Goal: Task Accomplishment & Management: Complete application form

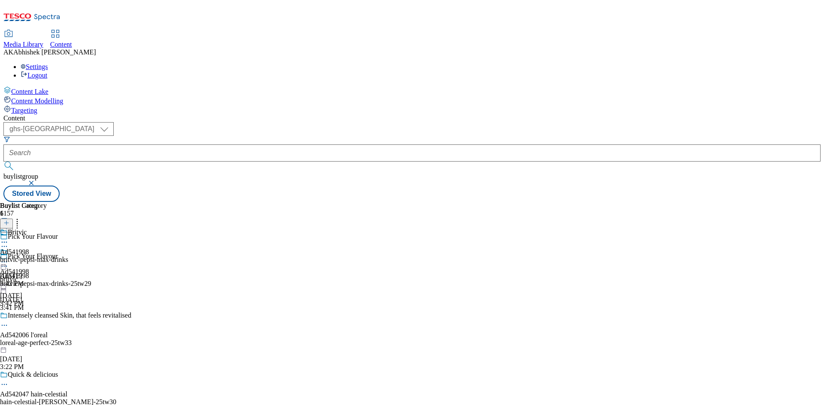
select select "ghs-uk"
click at [36, 181] on button "button" at bounding box center [32, 183] width 9 height 5
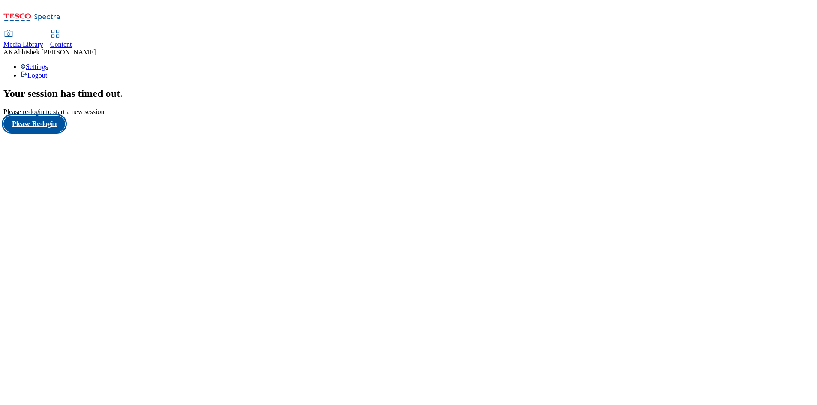
click at [34, 132] on button "Please Re-login" at bounding box center [34, 124] width 62 height 16
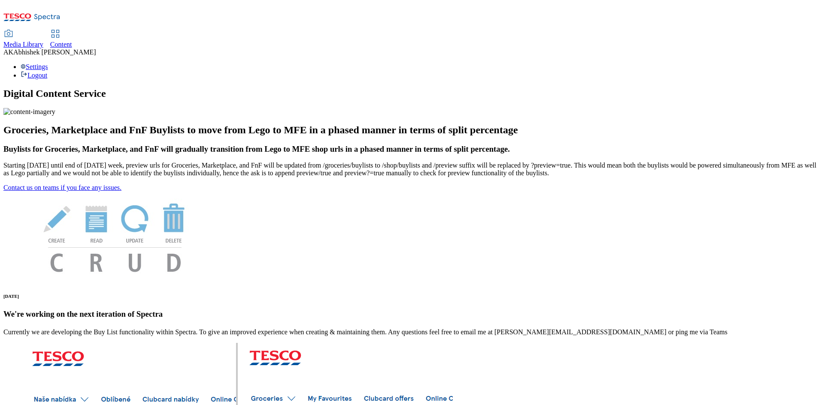
click at [72, 30] on link "Content" at bounding box center [61, 39] width 22 height 18
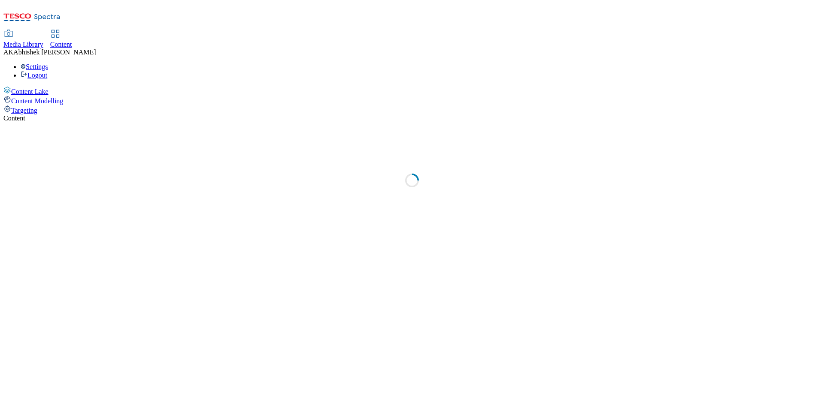
select select "ghs-[GEOGRAPHIC_DATA]"
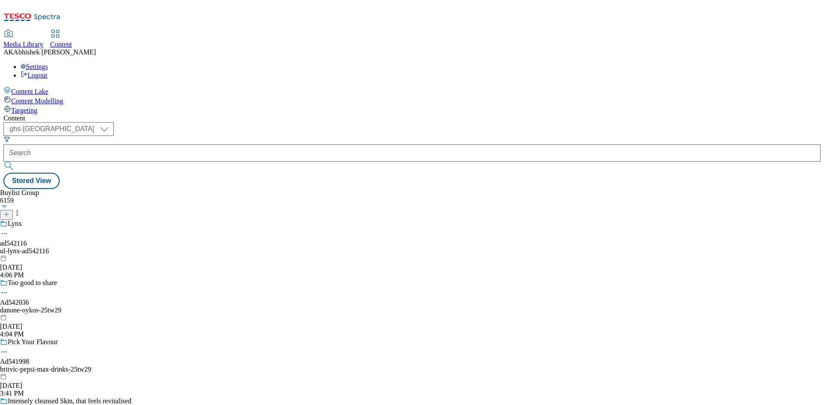
click at [9, 212] on icon at bounding box center [6, 215] width 6 height 6
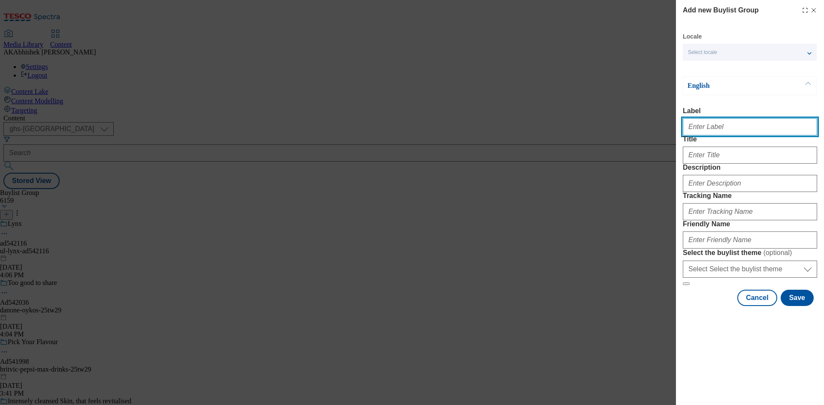
click at [719, 127] on input "Label" at bounding box center [750, 126] width 134 height 17
paste input "541219"
type input "Ad541219"
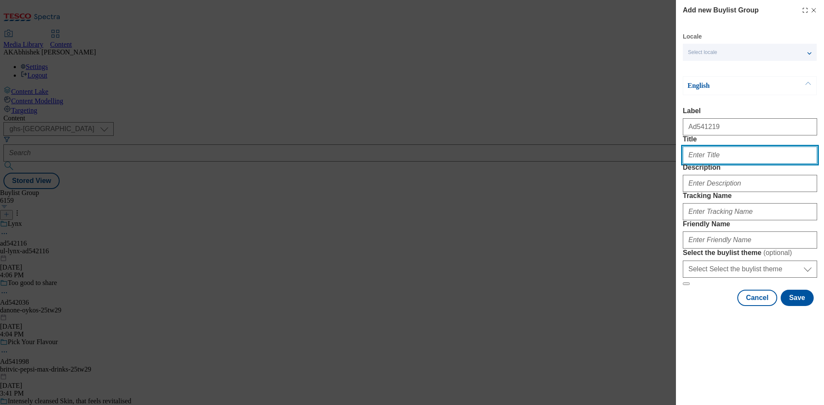
click at [722, 164] on input "Title" at bounding box center [750, 155] width 134 height 17
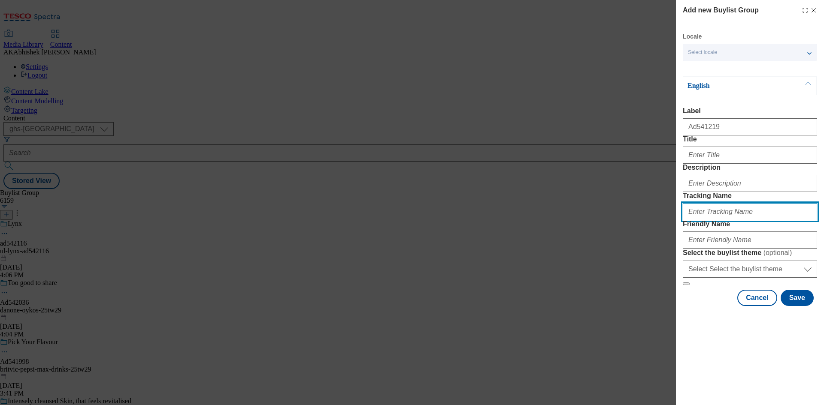
click at [719, 221] on input "Tracking Name" at bounding box center [750, 211] width 134 height 17
paste input "541219"
type input "DH_AD541219"
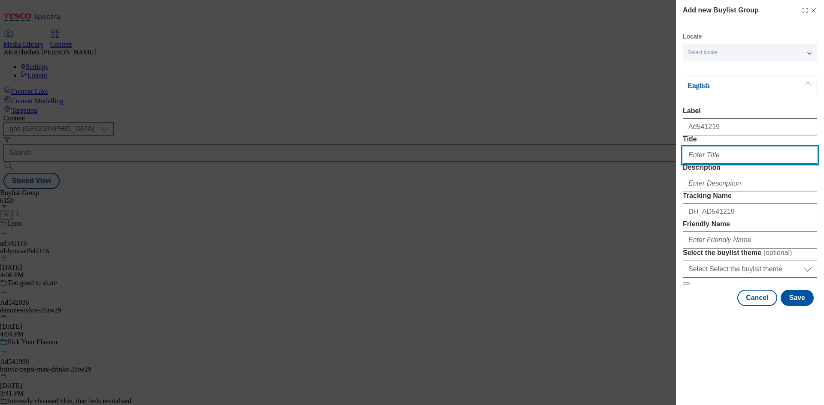
click at [714, 164] on input "Title" at bounding box center [750, 155] width 134 height 17
paste input "Quality Street®"
type input "Quality Street®"
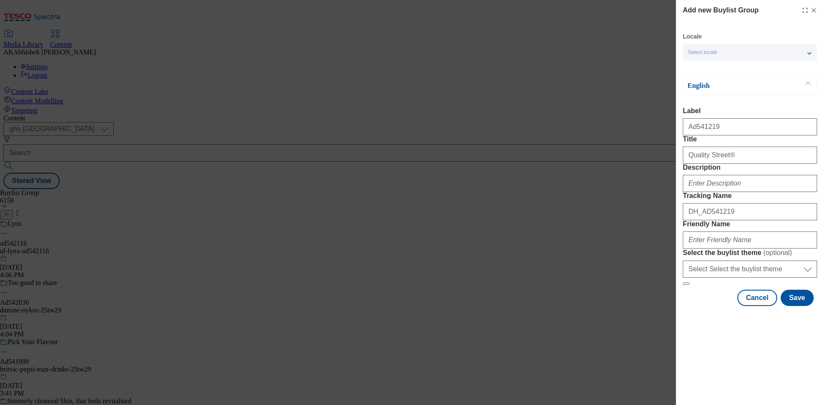
drag, startPoint x: 725, startPoint y: 225, endPoint x: 726, endPoint y: 216, distance: 9.1
click at [725, 192] on div "Modal" at bounding box center [750, 182] width 134 height 21
click at [726, 192] on input "Description" at bounding box center [750, 183] width 134 height 17
click at [728, 249] on input "Friendly Name" at bounding box center [750, 240] width 134 height 17
paste input "Nestle"
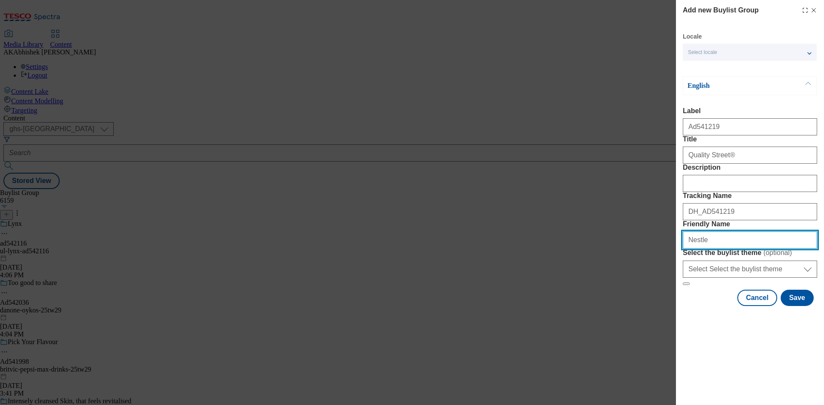
click at [693, 249] on input "Nestle" at bounding box center [750, 240] width 134 height 17
paste input "[GEOGRAPHIC_DATA]"
drag, startPoint x: 708, startPoint y: 301, endPoint x: 713, endPoint y: 303, distance: 5.2
click at [708, 249] on input "nestle-[GEOGRAPHIC_DATA]" at bounding box center [750, 240] width 134 height 17
drag, startPoint x: 769, startPoint y: 300, endPoint x: 601, endPoint y: 302, distance: 167.8
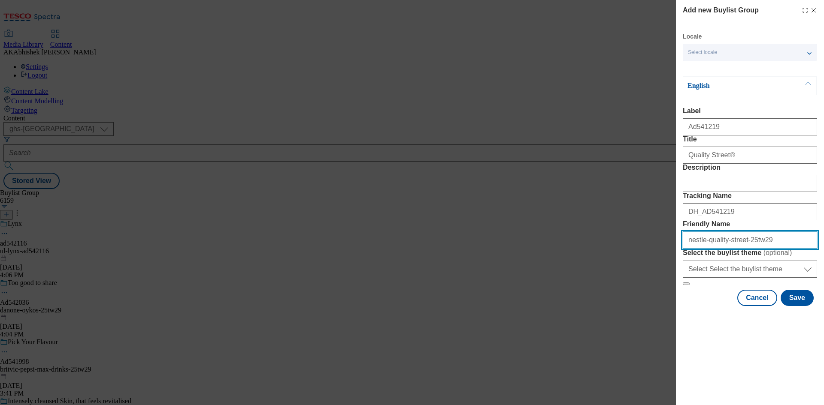
click at [601, 302] on div "Add new Buylist Group Locale Select locale English Welsh English Label Ad541219…" at bounding box center [412, 202] width 824 height 405
type input "nestle-quality-street-25tw29"
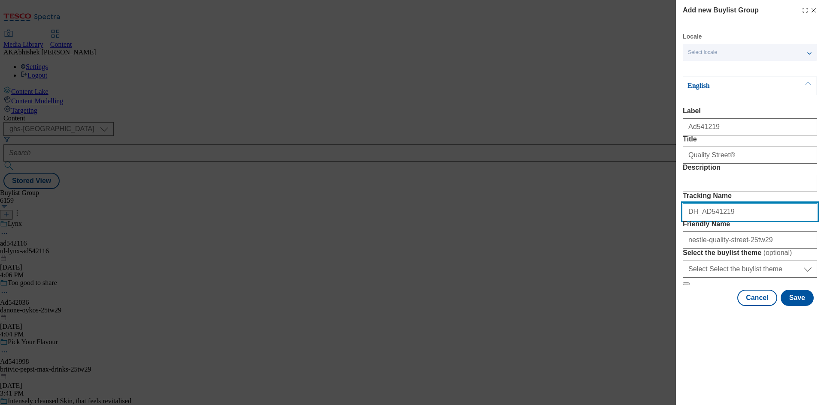
drag, startPoint x: 759, startPoint y: 257, endPoint x: 537, endPoint y: 253, distance: 221.9
click at [537, 253] on div "Add new Buylist Group Locale Select locale English Welsh English Label Ad541219…" at bounding box center [412, 202] width 824 height 405
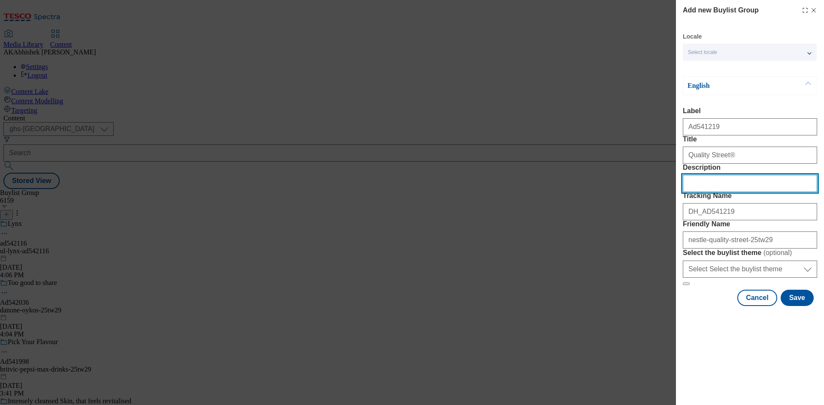
click at [695, 192] on input "Description" at bounding box center [750, 183] width 134 height 17
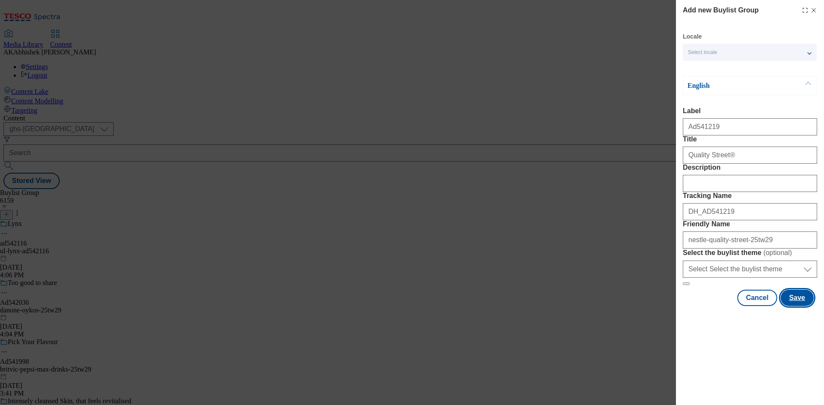
click at [798, 306] on button "Save" at bounding box center [796, 298] width 33 height 16
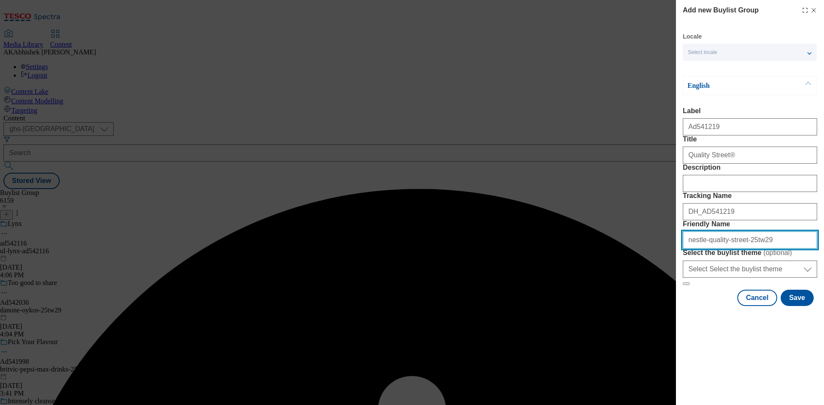
click at [738, 249] on input "nestle-quality-street-25tw29" at bounding box center [750, 240] width 134 height 17
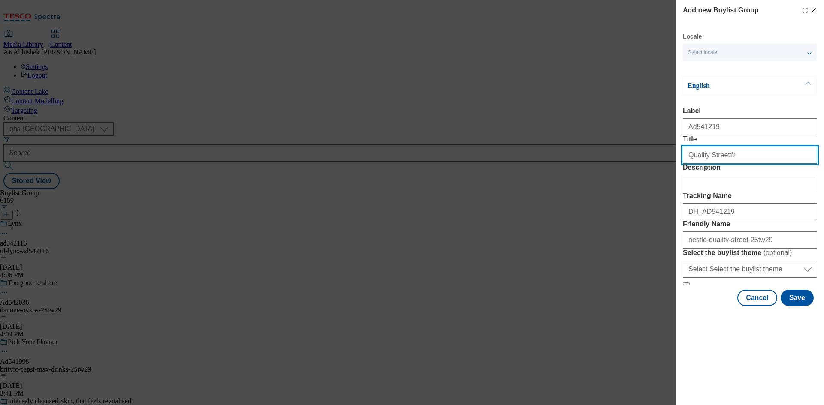
drag, startPoint x: 734, startPoint y: 165, endPoint x: 736, endPoint y: 171, distance: 6.2
click at [735, 164] on input "Quality Street®" at bounding box center [750, 155] width 134 height 17
type input "Quality Street®"
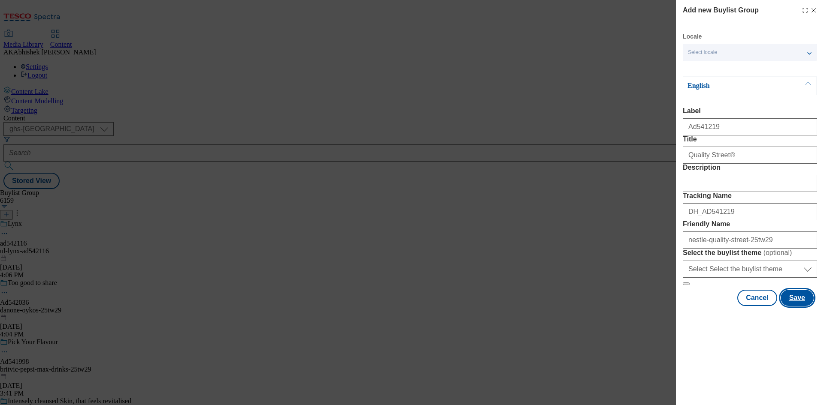
click at [805, 306] on button "Save" at bounding box center [796, 298] width 33 height 16
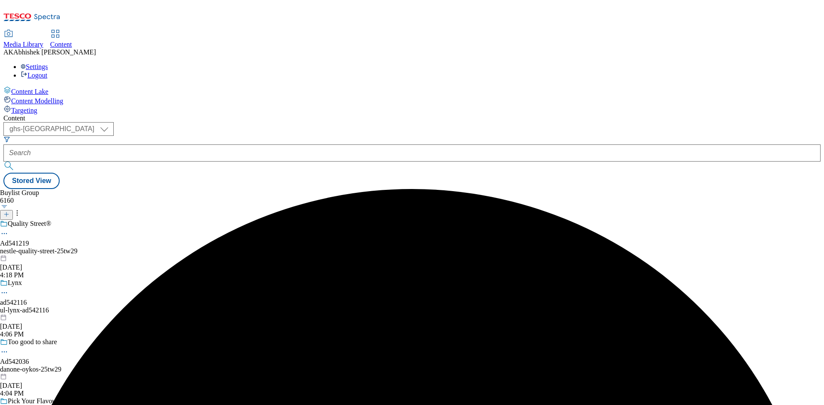
click at [134, 248] on div "nestle-quality-street-25tw29" at bounding box center [67, 252] width 134 height 8
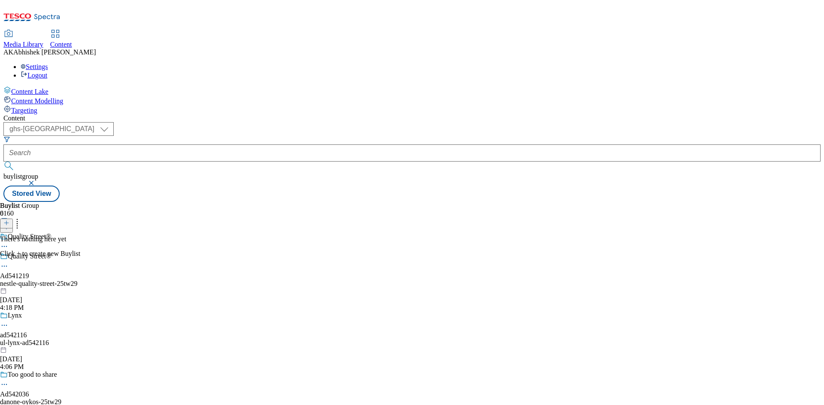
click at [13, 219] on button at bounding box center [6, 224] width 13 height 10
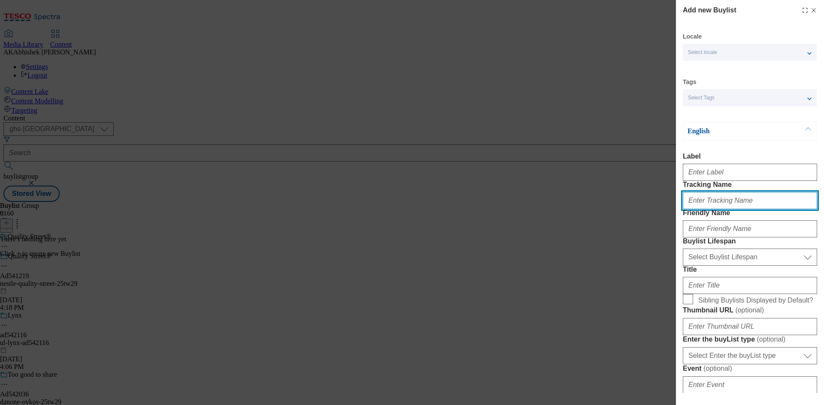
click at [739, 209] on input "Tracking Name" at bounding box center [750, 200] width 134 height 17
paste input "DH_AD541219"
click at [702, 209] on input "DH_AD541219" at bounding box center [750, 200] width 134 height 17
click at [701, 209] on input "DH_AD541219" at bounding box center [750, 200] width 134 height 17
click at [704, 209] on input "DH_AD541219" at bounding box center [750, 200] width 134 height 17
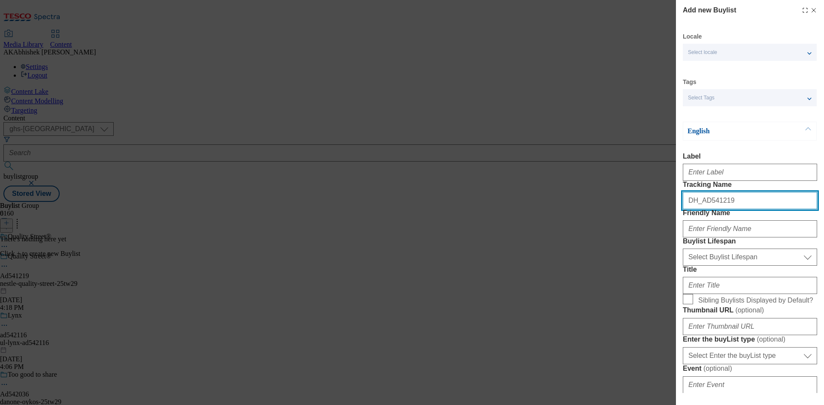
type input "DH_AD541219"
click at [723, 163] on div "Label" at bounding box center [750, 167] width 134 height 28
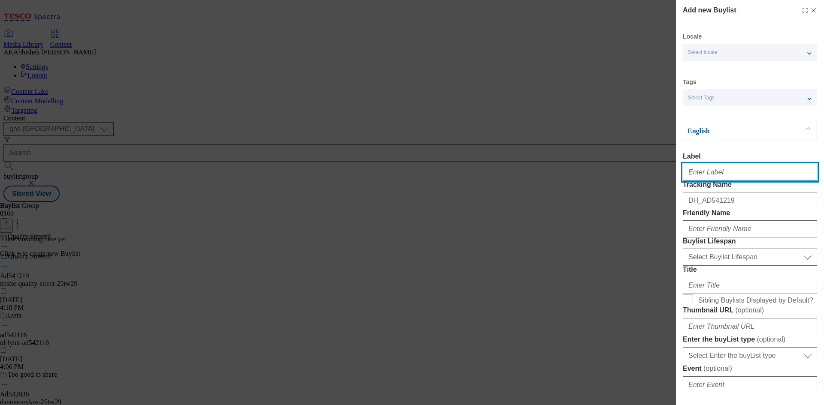
click at [725, 172] on input "Label" at bounding box center [750, 172] width 134 height 17
paste input "541219"
type input "Ad541219"
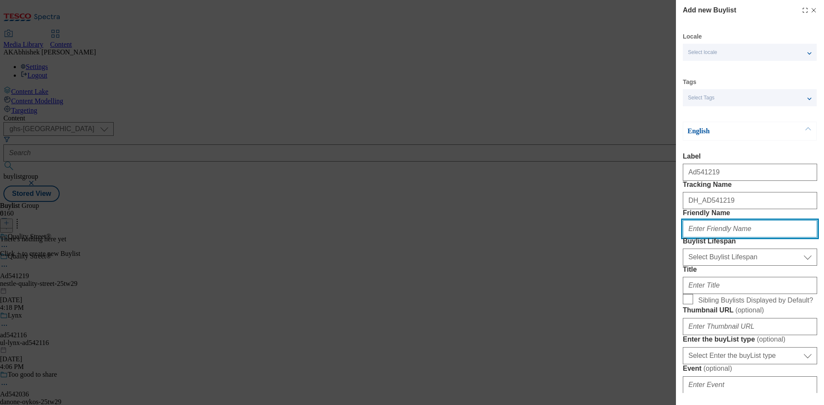
paste input "nestle"
type input "nestle"
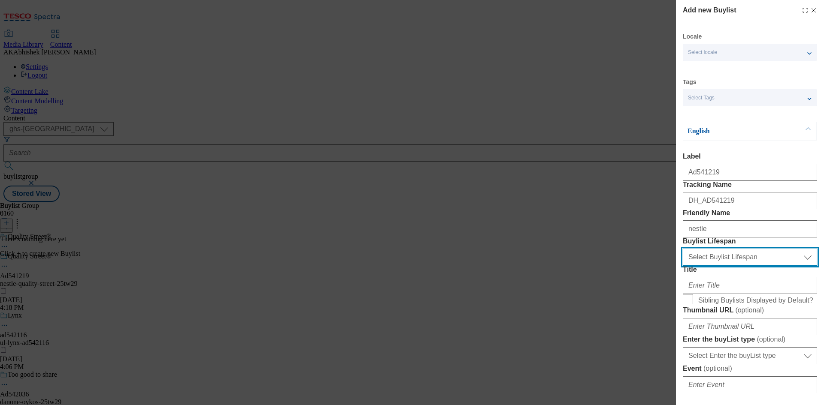
click at [712, 266] on select "Select Buylist Lifespan evergreen seasonal tactical" at bounding box center [750, 257] width 134 height 17
select select "tactical"
click at [683, 266] on select "Select Buylist Lifespan evergreen seasonal tactical" at bounding box center [750, 257] width 134 height 17
click at [734, 294] on div "Modal" at bounding box center [750, 284] width 134 height 21
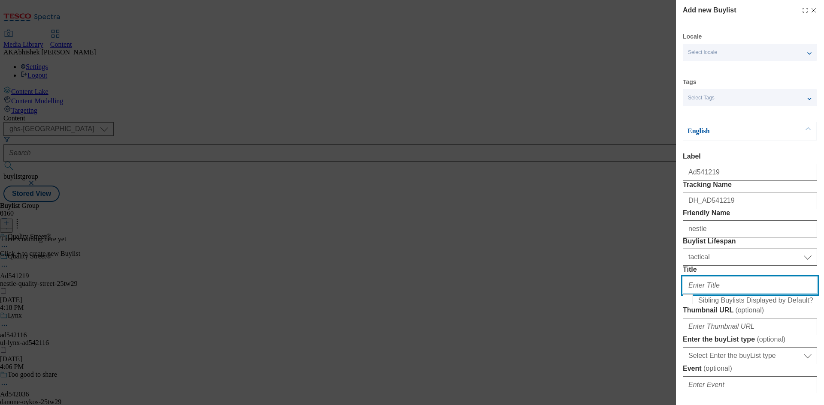
click at [745, 294] on input "Title" at bounding box center [750, 285] width 134 height 17
paste input "Your favourite moments made by Quality Street"
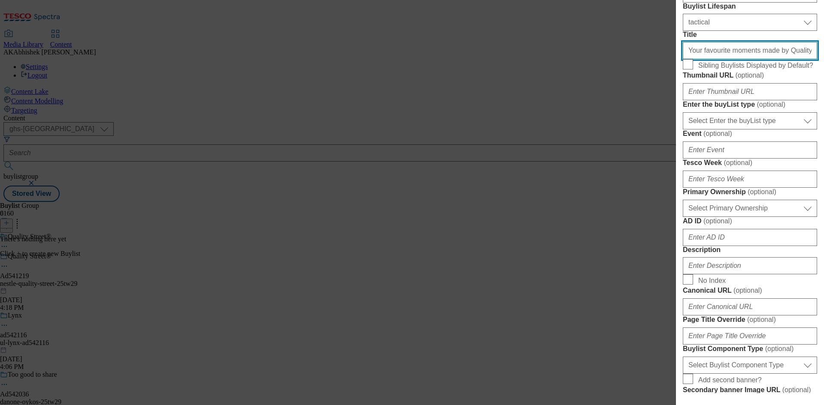
scroll to position [300, 0]
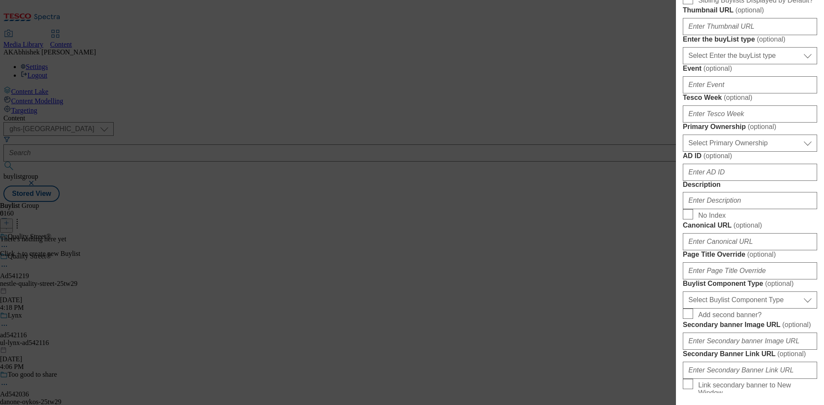
type input "Your favourite moments made by Quality Street"
click at [738, 64] on select "Select Enter the buyList type event supplier funded long term >4 weeks supplier…" at bounding box center [750, 55] width 134 height 17
select select "supplier funded short term 1-3 weeks"
click at [683, 64] on select "Select Enter the buyList type event supplier funded long term >4 weeks supplier…" at bounding box center [750, 55] width 134 height 17
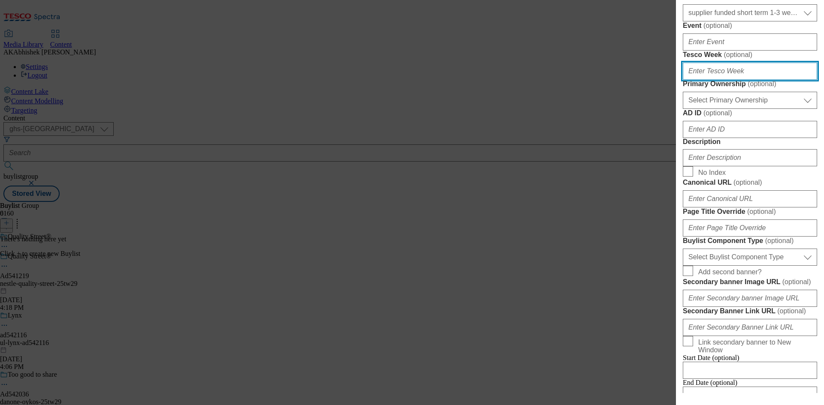
click at [736, 80] on input "Tesco Week ( optional )" at bounding box center [750, 71] width 134 height 17
type input "29"
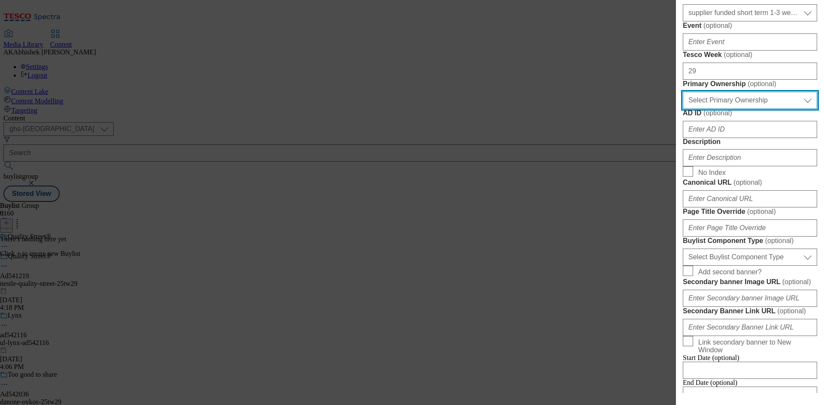
click at [710, 109] on select "Select Primary Ownership [PERSON_NAME]" at bounding box center [750, 100] width 134 height 17
select select "dunnhumby"
click at [683, 109] on select "Select Primary Ownership [PERSON_NAME]" at bounding box center [750, 100] width 134 height 17
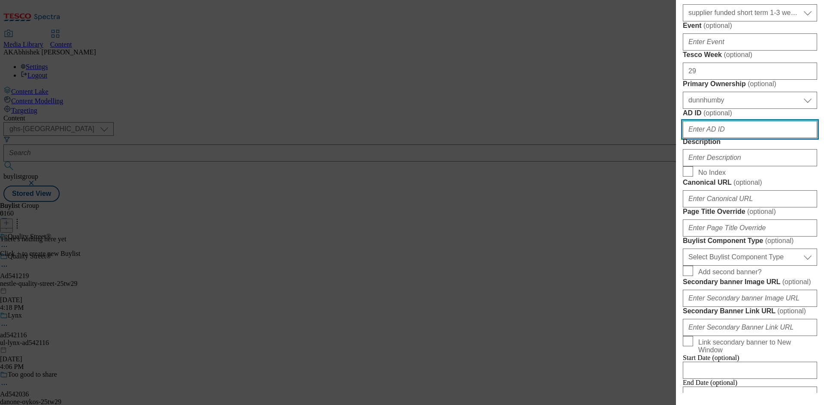
click at [734, 138] on input "AD ID ( optional )" at bounding box center [750, 129] width 134 height 17
paste input "541219"
type input "541219"
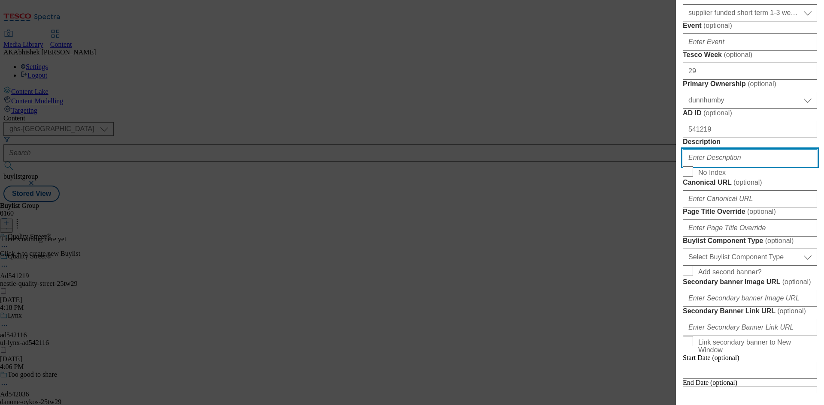
click at [709, 166] on input "Description" at bounding box center [750, 157] width 134 height 17
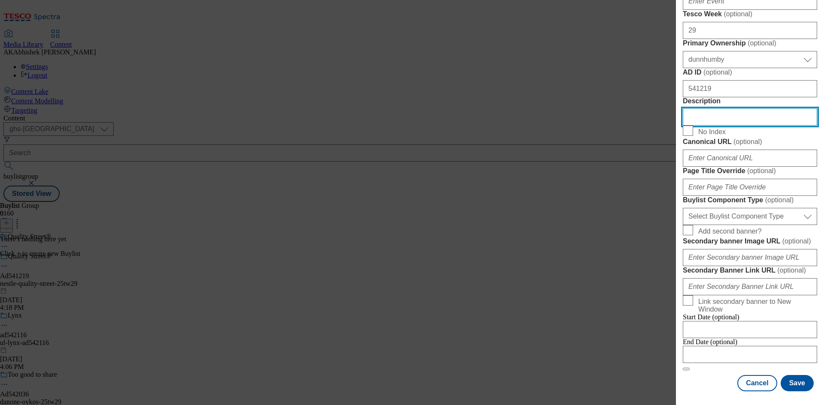
scroll to position [644, 0]
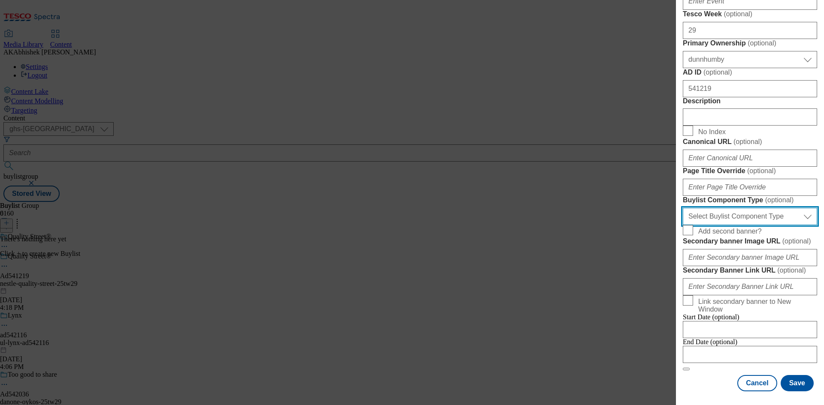
click at [723, 208] on select "Select Buylist Component Type Banner Competition Header Meal" at bounding box center [750, 216] width 134 height 17
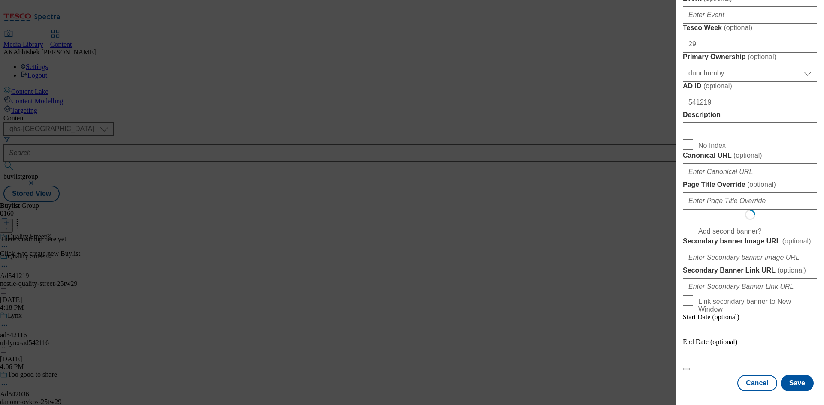
select select "Banner"
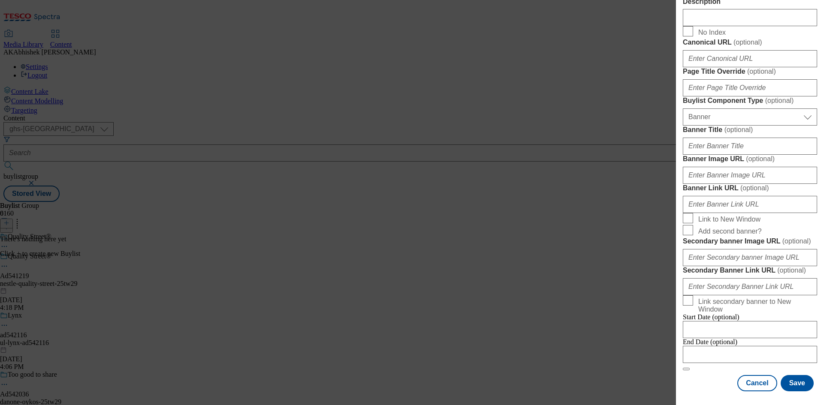
scroll to position [850, 0]
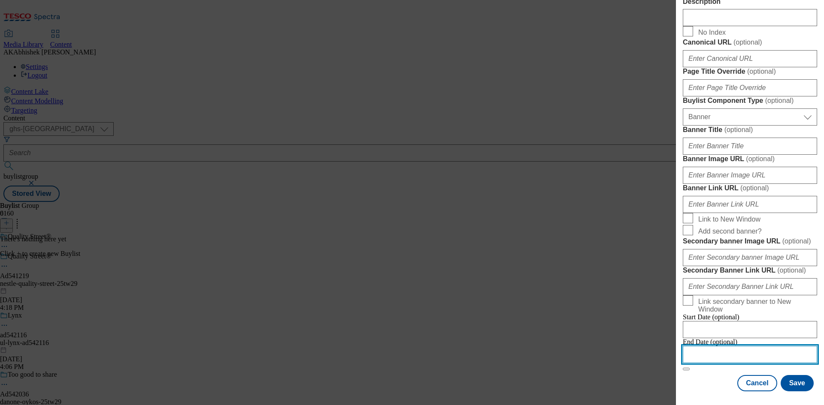
click at [758, 347] on input "Modal" at bounding box center [750, 354] width 134 height 17
select select "2025"
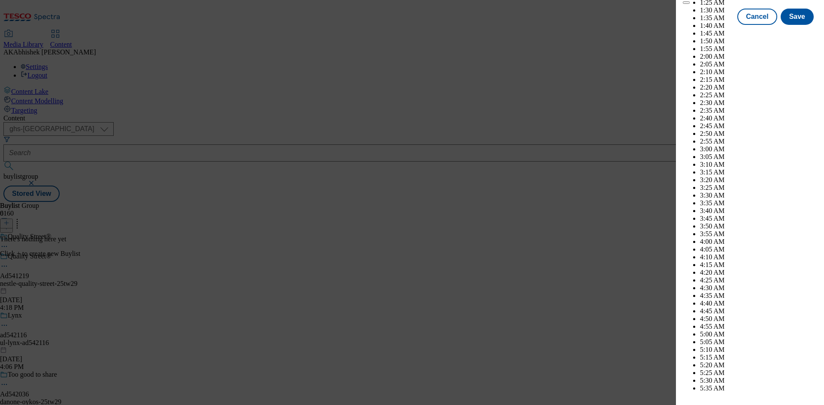
scroll to position [3090, 0]
select select "November"
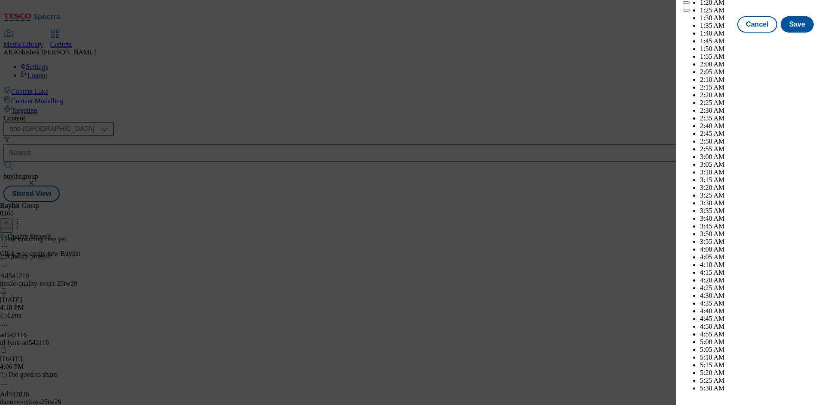
scroll to position [4334, 0]
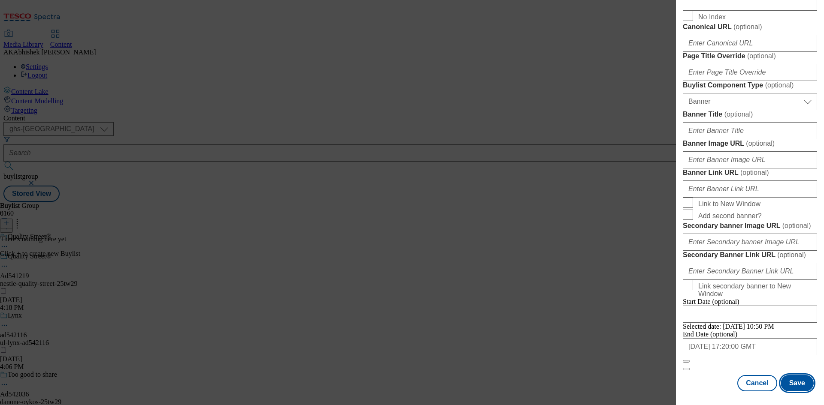
click at [791, 384] on button "Save" at bounding box center [796, 383] width 33 height 16
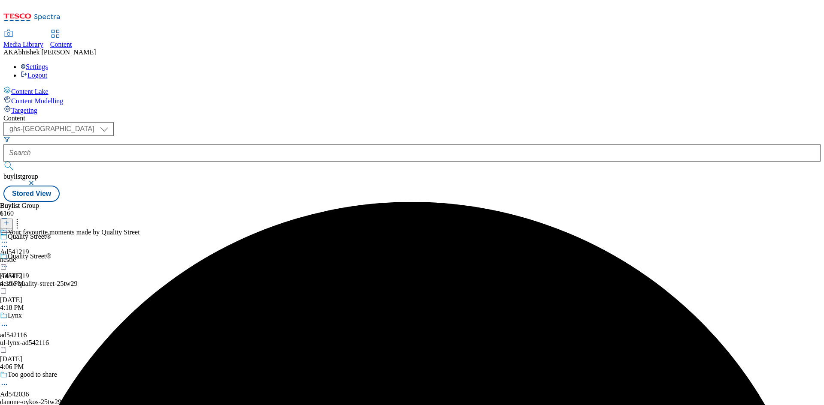
click at [140, 256] on div "nestle" at bounding box center [70, 260] width 140 height 8
click at [9, 220] on icon at bounding box center [6, 223] width 6 height 6
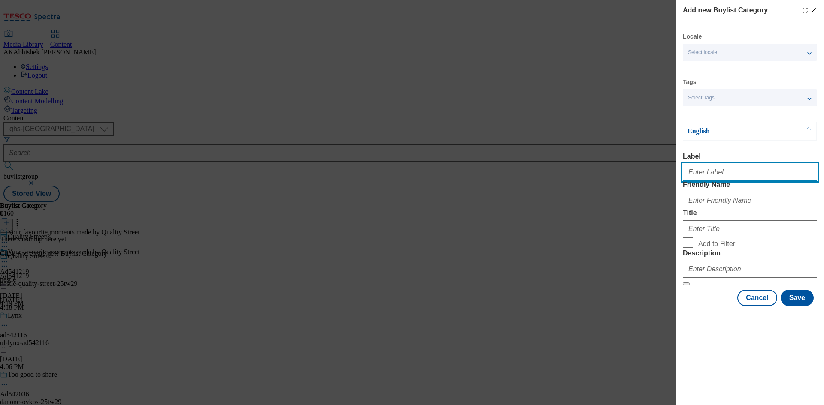
click at [724, 180] on input "Label" at bounding box center [750, 172] width 134 height 17
type input "a"
paste input "541219"
type input "Ad541219"
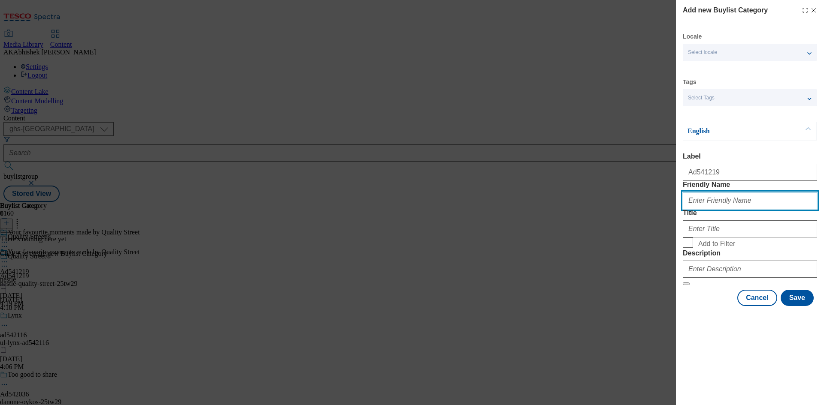
paste input "nestle-quality-street"
type input "nestle-quality-street"
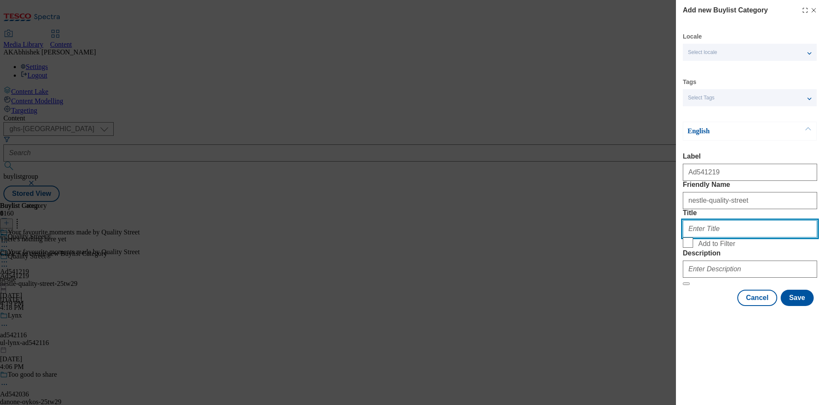
click at [712, 238] on input "Title" at bounding box center [750, 229] width 134 height 17
paste input "Nestle"
type input "Nestle"
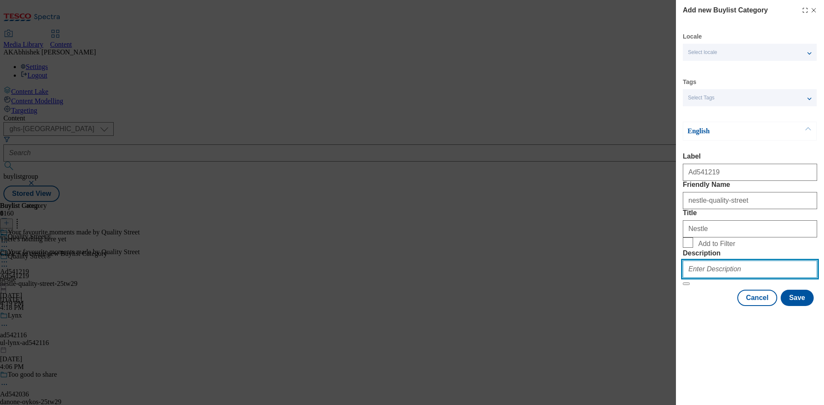
click at [723, 278] on input "Description" at bounding box center [750, 269] width 134 height 17
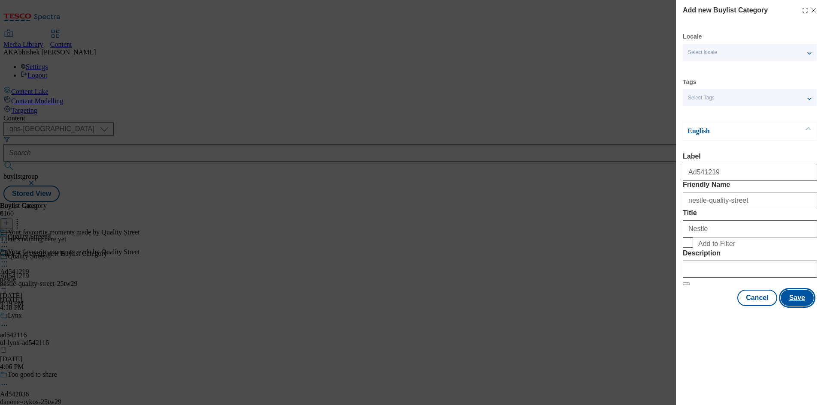
click at [795, 306] on button "Save" at bounding box center [796, 298] width 33 height 16
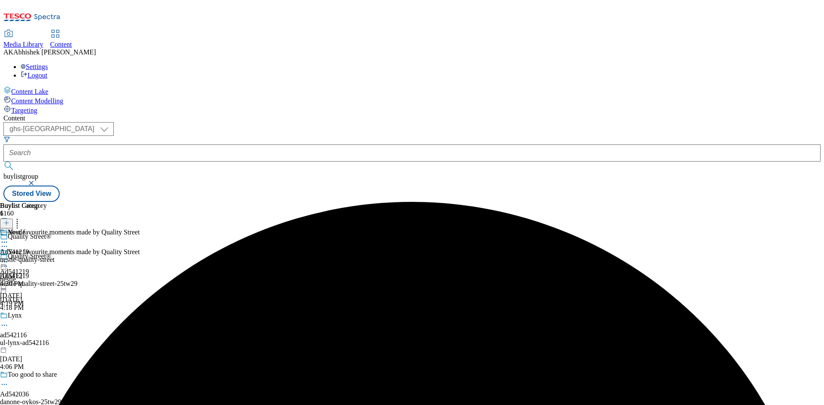
click at [54, 256] on div "nestle-quality-street" at bounding box center [27, 260] width 54 height 8
click at [13, 219] on button at bounding box center [6, 224] width 13 height 10
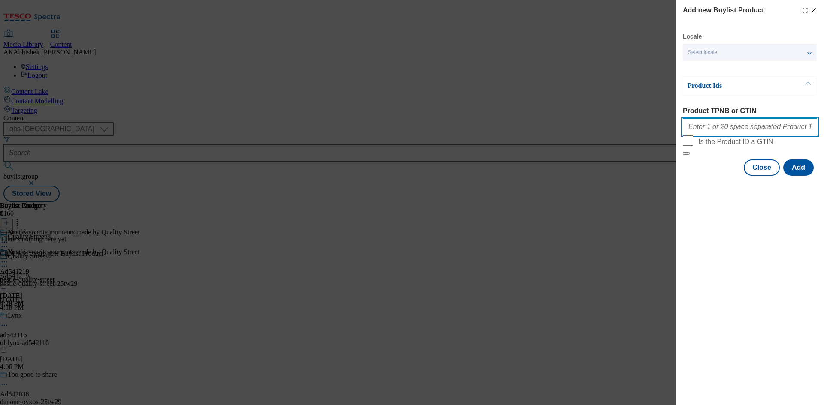
click at [744, 133] on input "Product TPNB or GTIN" at bounding box center [750, 126] width 134 height 17
paste input "96869657"
type input "96869657"
click at [804, 176] on button "Add" at bounding box center [798, 168] width 30 height 16
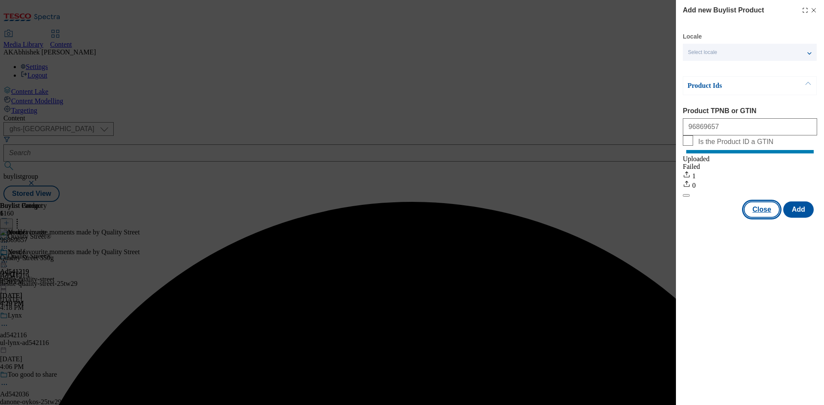
click at [765, 218] on button "Close" at bounding box center [762, 210] width 36 height 16
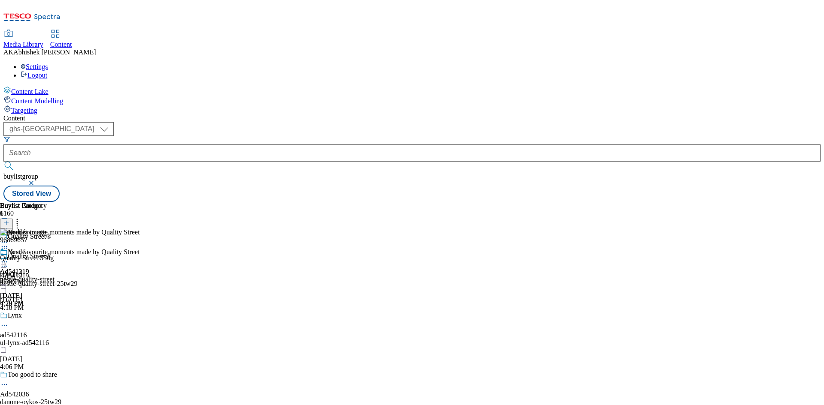
click at [9, 258] on icon at bounding box center [4, 262] width 9 height 9
click at [47, 317] on span "Preview" at bounding box center [37, 320] width 20 height 6
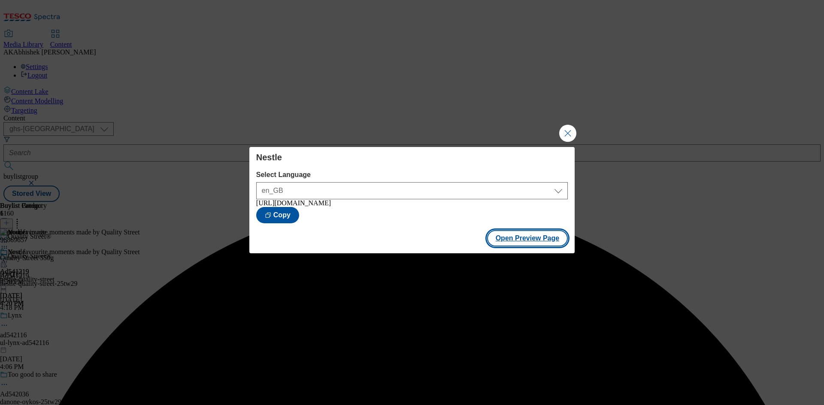
click at [533, 236] on button "Open Preview Page" at bounding box center [527, 238] width 81 height 16
click at [566, 130] on button "Close Modal" at bounding box center [567, 133] width 17 height 17
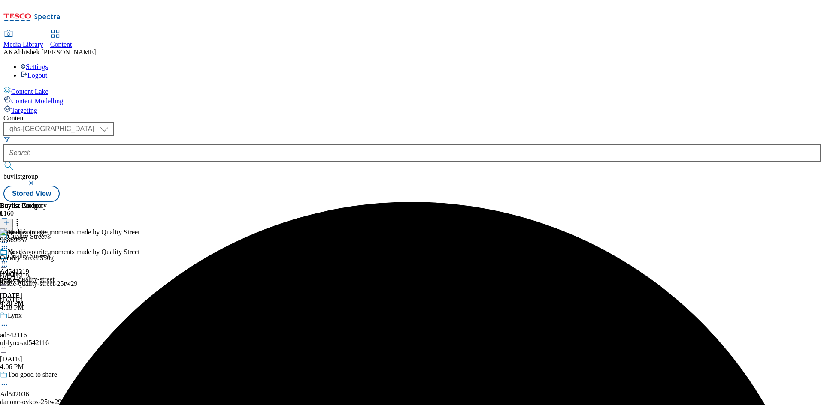
click at [140, 258] on div at bounding box center [70, 263] width 140 height 10
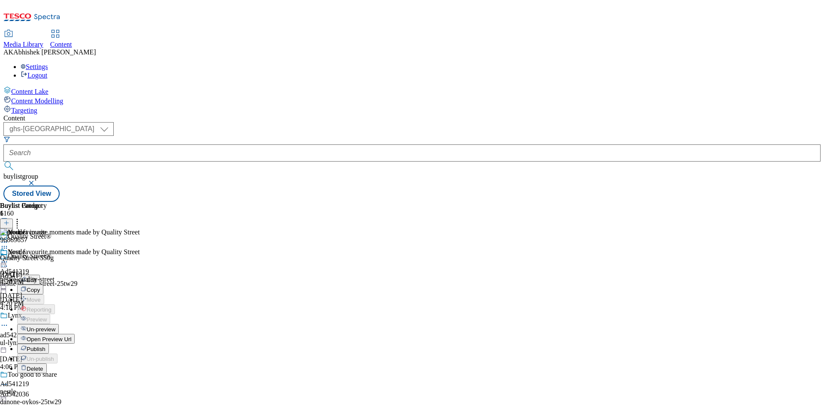
click at [9, 262] on icon at bounding box center [4, 266] width 9 height 9
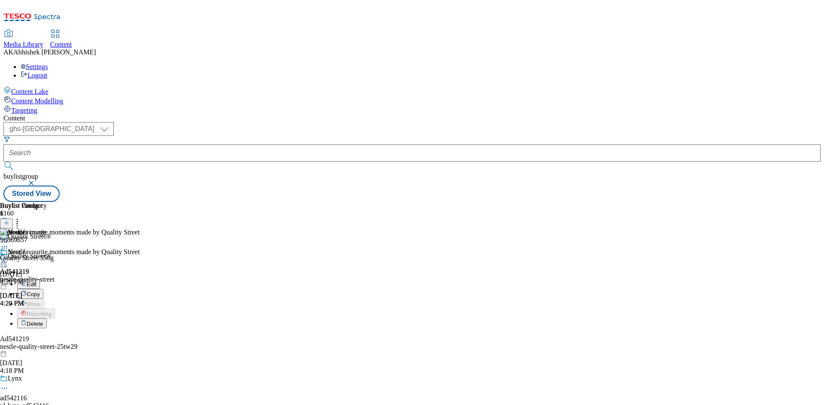
click at [40, 279] on button "Edit" at bounding box center [28, 284] width 23 height 10
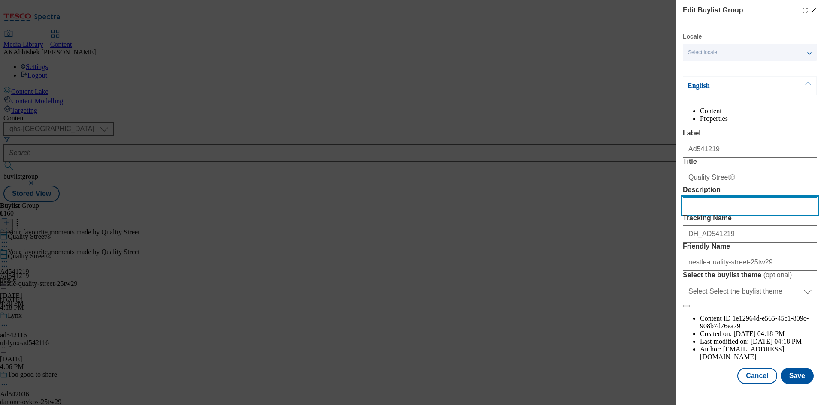
click at [732, 215] on input "Description" at bounding box center [750, 205] width 134 height 17
paste input "Quality Street Chocolate Tub 550g"
type input "Quality Street Chocolate Tub 550g"
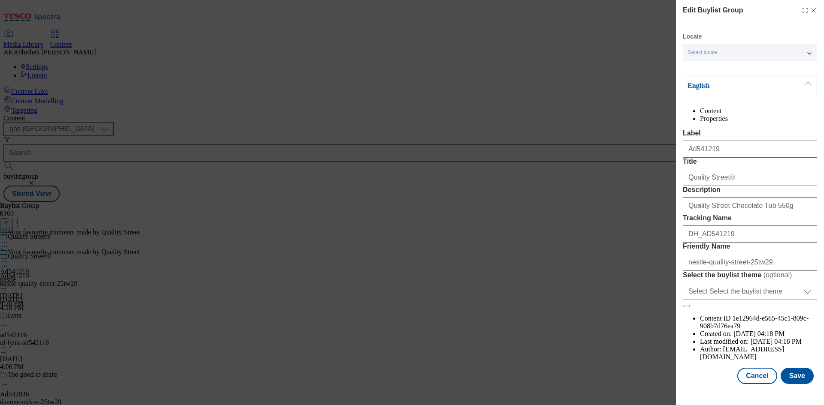
drag, startPoint x: 811, startPoint y: 393, endPoint x: 799, endPoint y: 387, distance: 13.5
click at [811, 386] on div "Edit Buylist Group Locale Select locale English Welsh English Content Propertie…" at bounding box center [750, 193] width 148 height 386
click at [797, 384] on button "Save" at bounding box center [796, 376] width 33 height 16
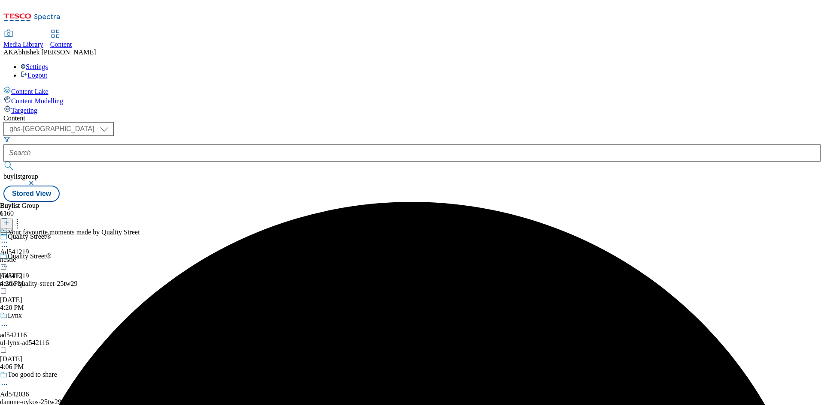
click at [9, 238] on icon at bounding box center [4, 242] width 9 height 9
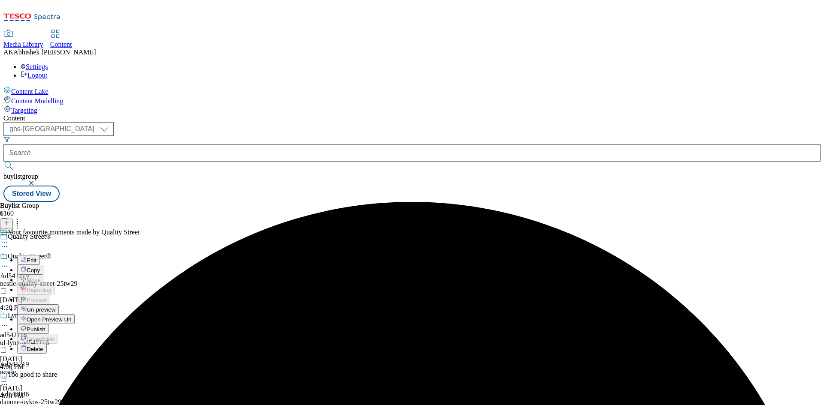
click at [36, 257] on span "Edit" at bounding box center [32, 260] width 10 height 6
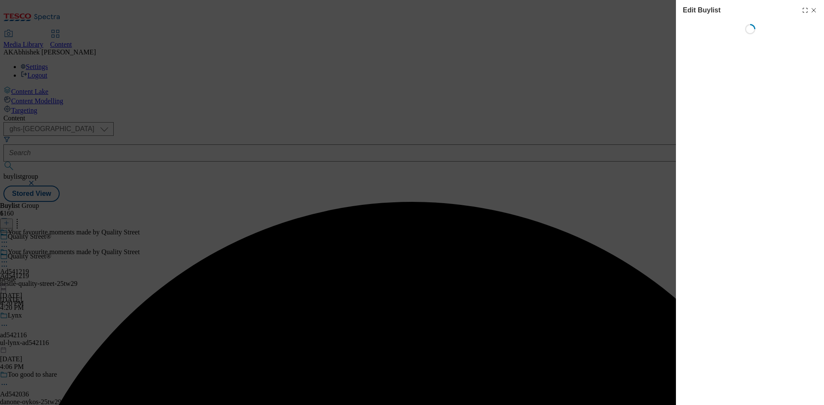
select select "tactical"
select select "supplier funded short term 1-3 weeks"
select select "dunnhumby"
select select "Banner"
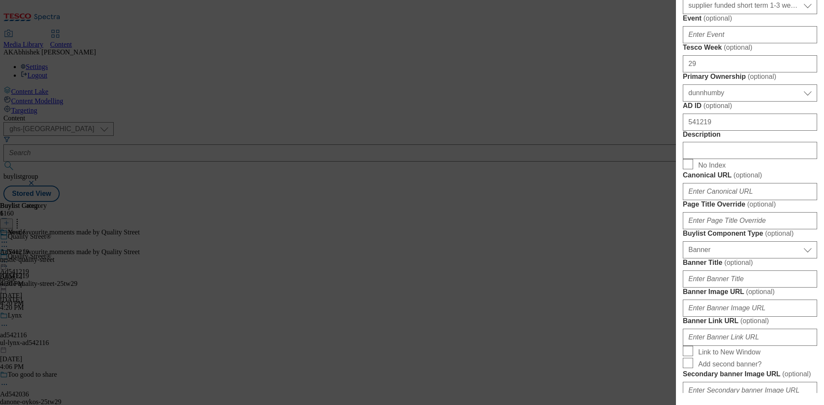
scroll to position [386, 0]
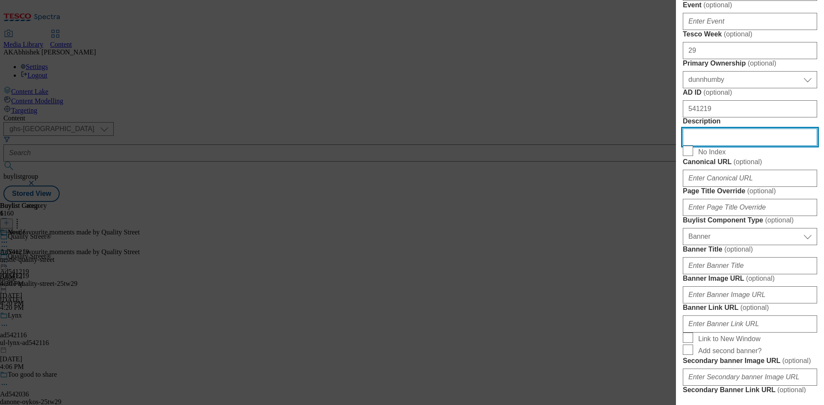
click at [729, 146] on input "Description" at bounding box center [750, 137] width 134 height 17
paste input "Quality Street Chocolate Tub 550g"
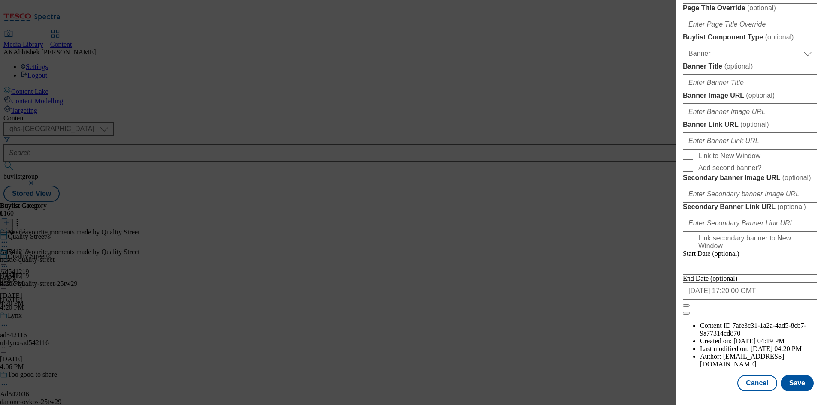
scroll to position [888, 0]
type input "Quality Street Chocolate Tub 550g"
click at [794, 385] on button "Save" at bounding box center [796, 383] width 33 height 16
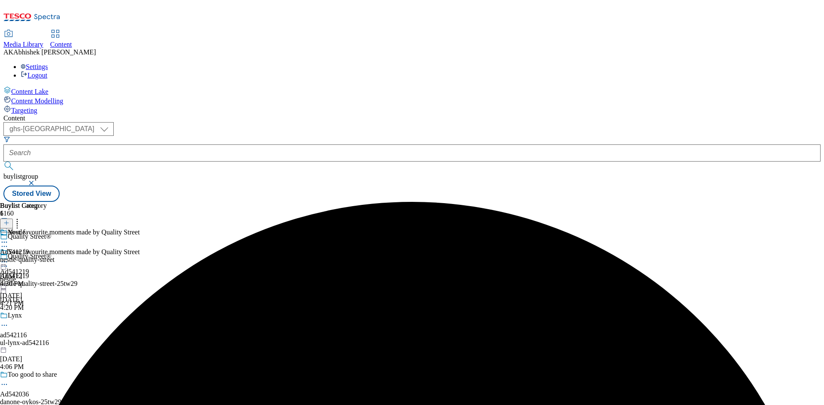
click at [9, 238] on icon at bounding box center [4, 242] width 9 height 9
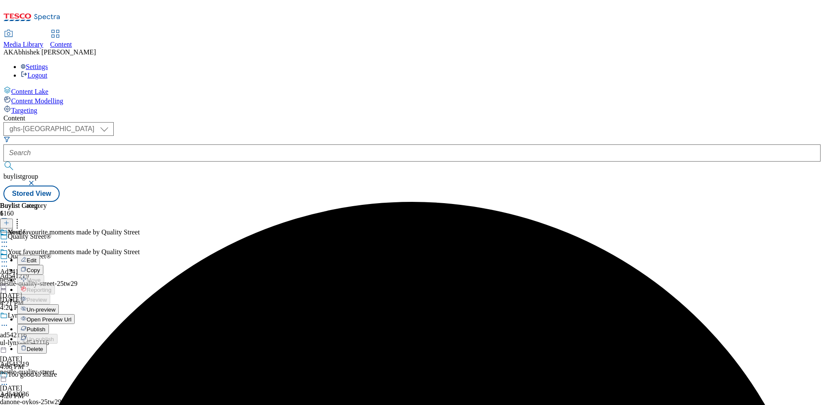
click at [36, 257] on span "Edit" at bounding box center [32, 260] width 10 height 6
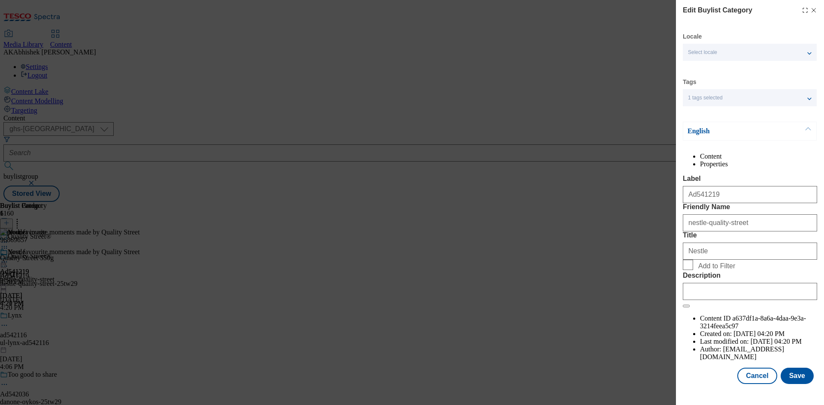
scroll to position [17, 0]
click at [732, 300] on input "Description" at bounding box center [750, 291] width 134 height 17
paste input "Quality Street Chocolate Tub 550g"
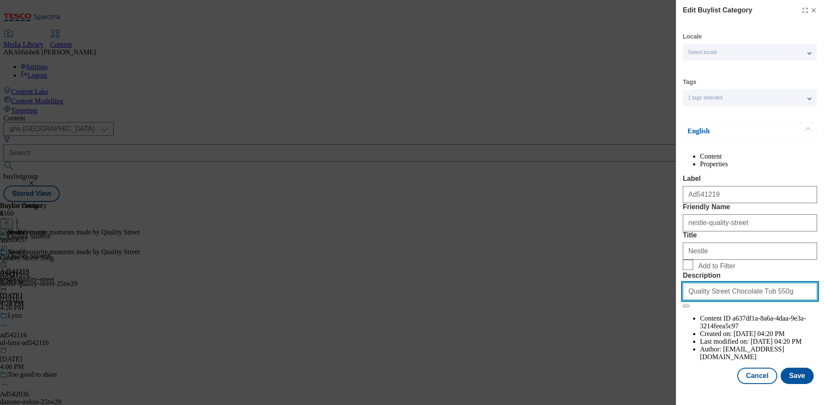
type input "Quality Street Chocolate Tub 550g"
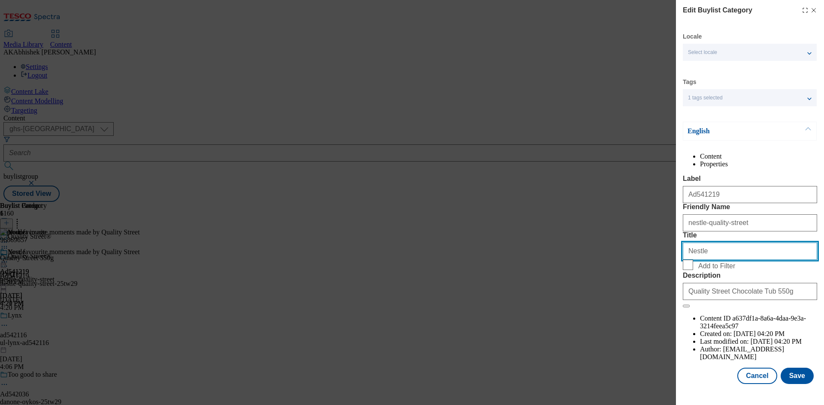
click at [714, 260] on input "Nestle" at bounding box center [750, 251] width 134 height 17
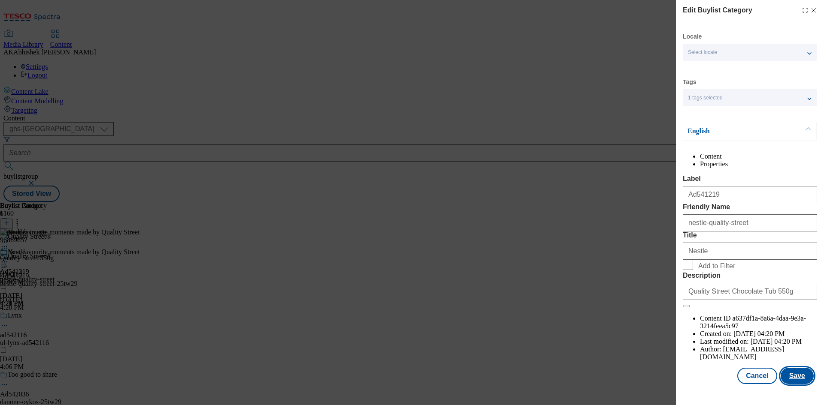
click at [798, 382] on button "Save" at bounding box center [796, 376] width 33 height 16
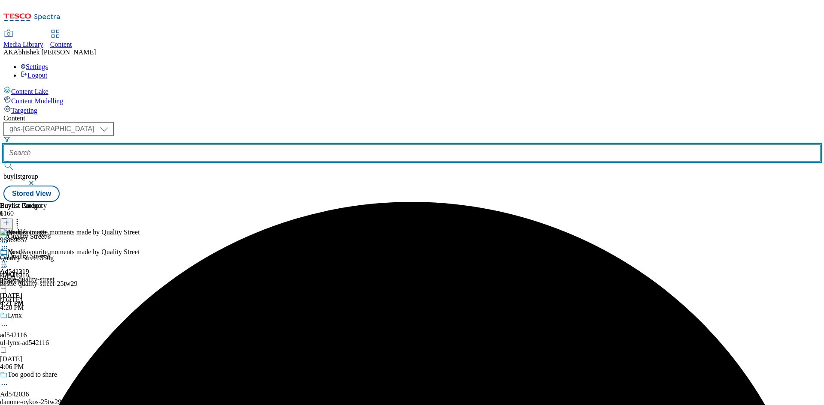
drag, startPoint x: 222, startPoint y: 59, endPoint x: 220, endPoint y: 66, distance: 7.2
click at [220, 145] on input "text" at bounding box center [411, 153] width 817 height 17
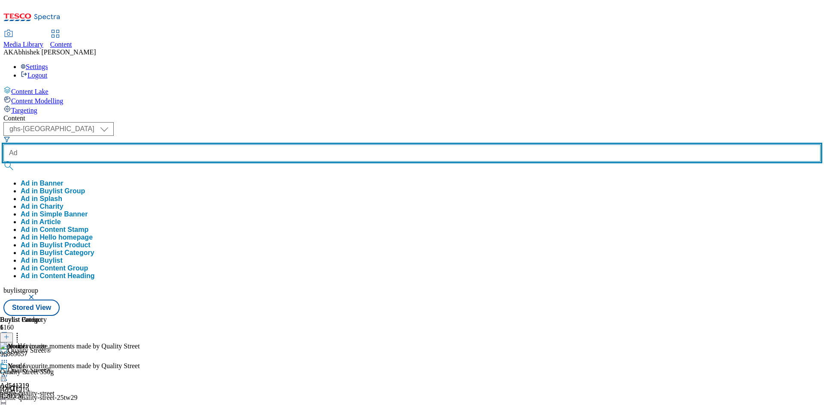
paste input "540698"
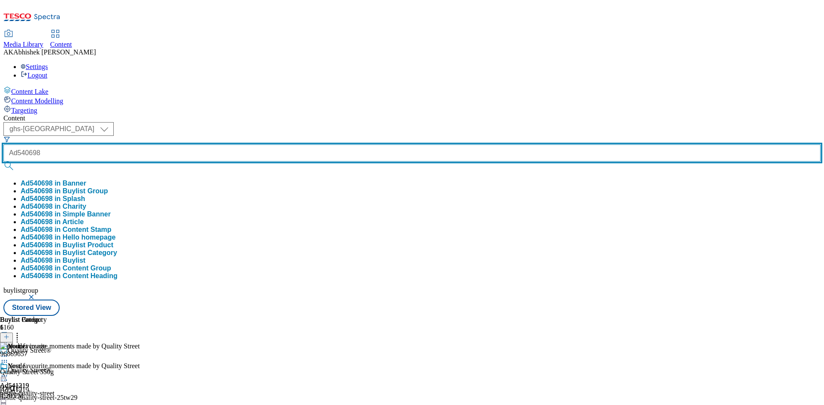
type input "Ad540698"
click at [3, 162] on button "submit" at bounding box center [9, 166] width 12 height 9
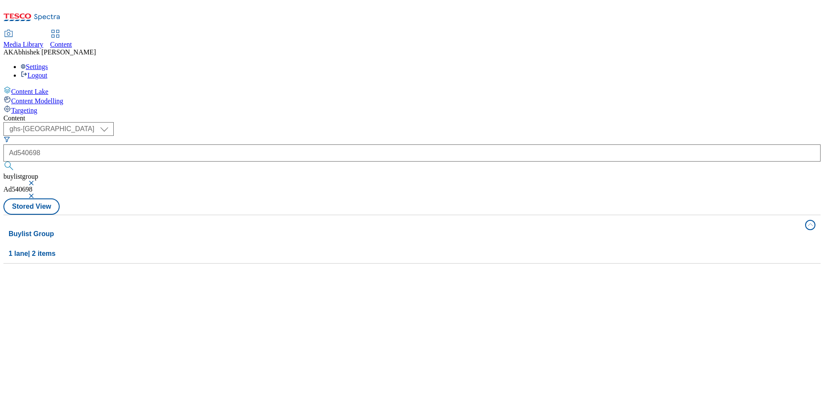
click at [36, 181] on button "button" at bounding box center [32, 183] width 9 height 5
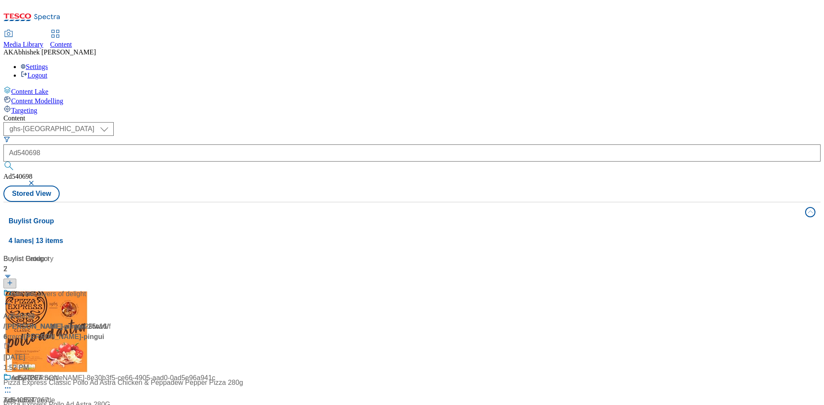
click at [292, 115] on div "Content" at bounding box center [411, 119] width 817 height 8
click at [111, 289] on div "Ad540698 / [PERSON_NAME]-pingui-25tw16 / ferrero [DATE] 4:18 PM" at bounding box center [56, 331] width 107 height 84
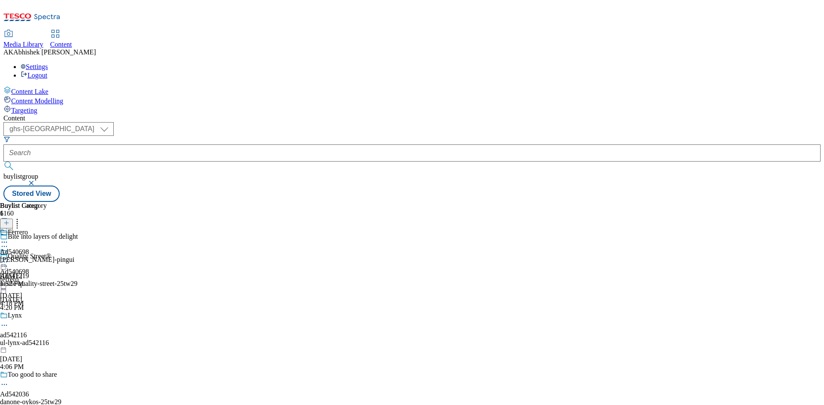
click at [9, 242] on icon at bounding box center [4, 246] width 9 height 9
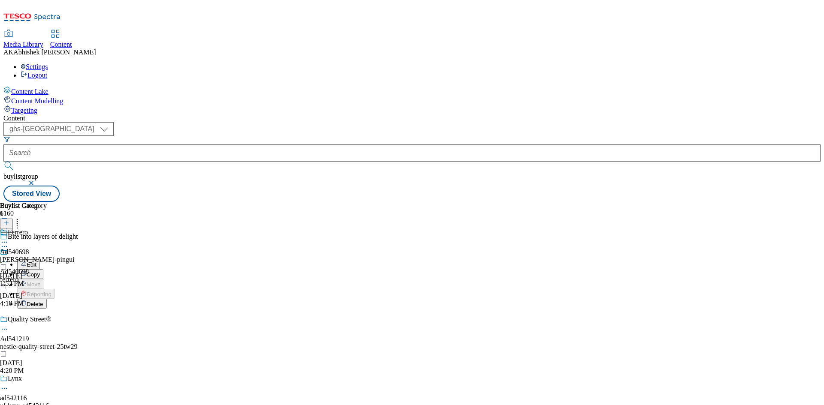
click at [40, 272] on span "Copy" at bounding box center [33, 275] width 13 height 6
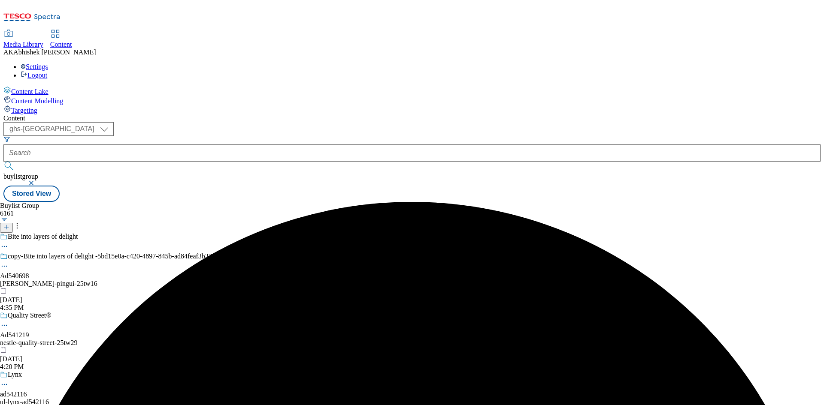
click at [9, 262] on icon at bounding box center [4, 266] width 9 height 9
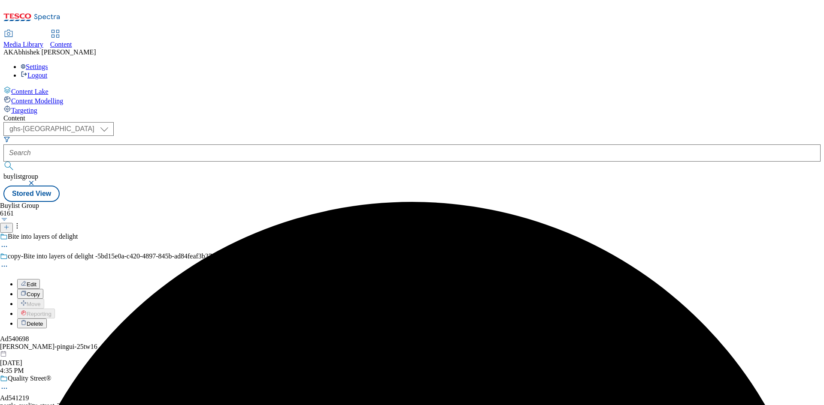
click at [36, 281] on span "Edit" at bounding box center [32, 284] width 10 height 6
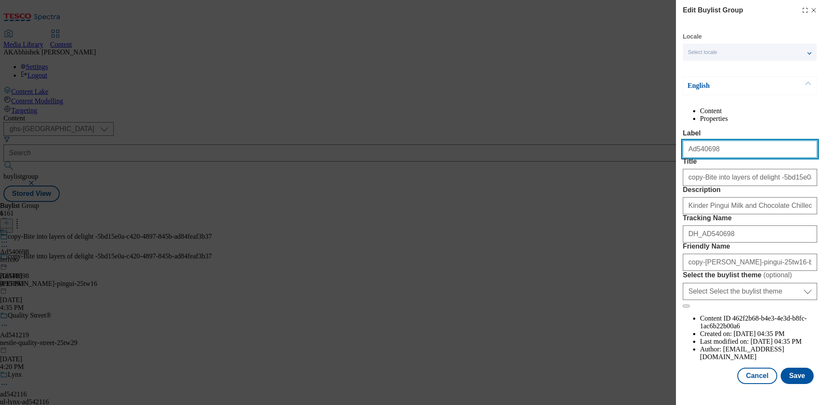
drag, startPoint x: 693, startPoint y: 168, endPoint x: 760, endPoint y: 165, distance: 67.0
click at [760, 158] on input "Ad540698" at bounding box center [750, 149] width 134 height 17
paste input "2076"
type input "Ad542076"
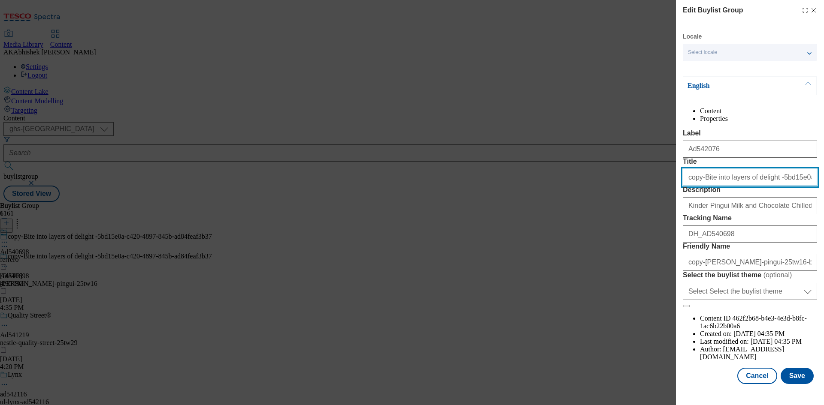
click at [702, 186] on input "copy-Bite into layers of delight -5bd15e0a-c420-4897-845b-ad84feaf3b37" at bounding box center [750, 177] width 134 height 17
click at [747, 186] on input "Bite into layers of delight -5bd15e0a-c420-4897-845b-ad84feaf3b37" at bounding box center [750, 177] width 134 height 17
type input "Bite into layers of delight"
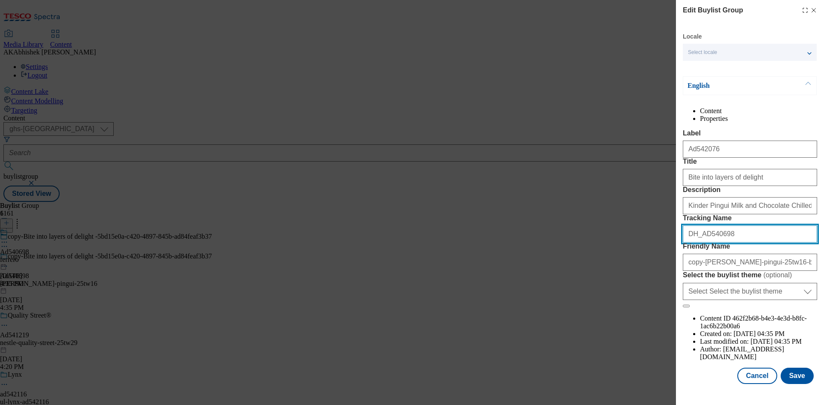
click at [733, 243] on input "DH_AD540698" at bounding box center [750, 234] width 134 height 17
click at [704, 243] on input "DH_AD540698" at bounding box center [750, 234] width 134 height 17
paste input "2076"
type input "DH_AD542076"
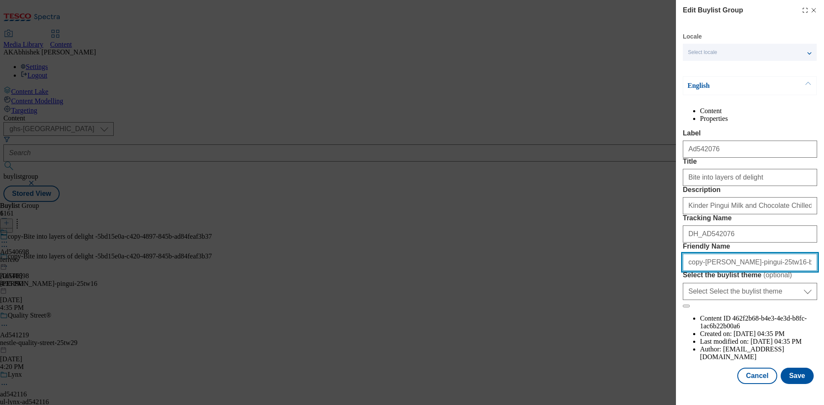
click at [699, 271] on input "copy-[PERSON_NAME]-pingui-25tw16-b248d9ae-10e4-4214-9e83-a6800b4762db" at bounding box center [750, 262] width 134 height 17
click at [701, 271] on input "copy-[PERSON_NAME]-pingui-25tw16-b248d9ae-10e4-4214-9e83-a6800b4762db" at bounding box center [750, 262] width 134 height 17
click at [752, 271] on input "[PERSON_NAME]-pingui-25tw16-b248d9ae-10e4-4214-9e83-a6800b4762db" at bounding box center [750, 262] width 134 height 17
drag, startPoint x: 775, startPoint y: 305, endPoint x: 630, endPoint y: 308, distance: 145.5
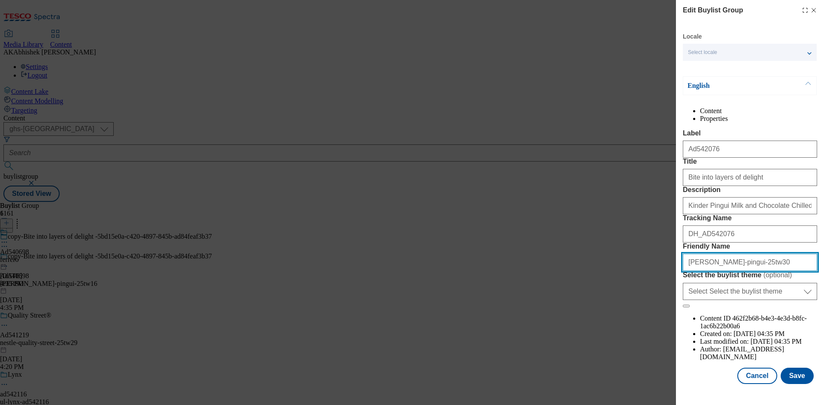
click at [630, 308] on div "Edit Buylist Group Locale Select locale English Welsh English Content Propertie…" at bounding box center [412, 202] width 824 height 405
type input "[PERSON_NAME]-pingui-25tw30"
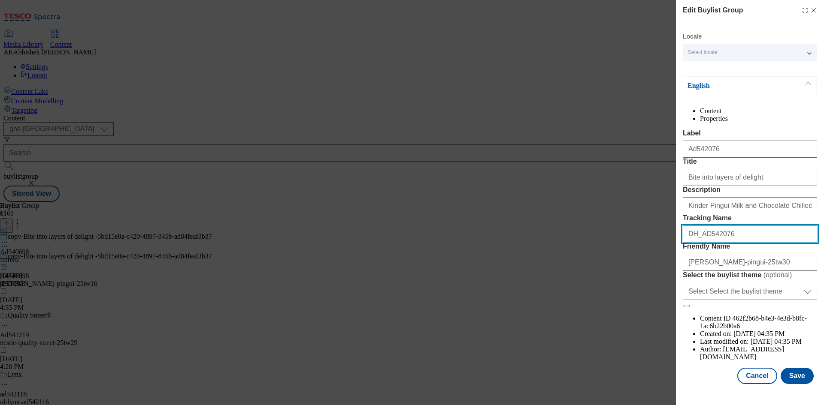
drag, startPoint x: 738, startPoint y: 266, endPoint x: 630, endPoint y: 257, distance: 108.5
click at [630, 257] on div "Edit Buylist Group Locale Select locale English Welsh English Content Propertie…" at bounding box center [412, 202] width 824 height 405
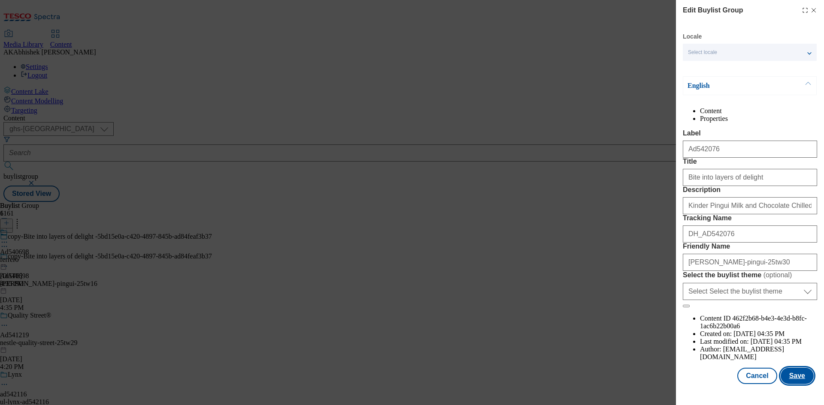
click at [788, 382] on button "Save" at bounding box center [796, 376] width 33 height 16
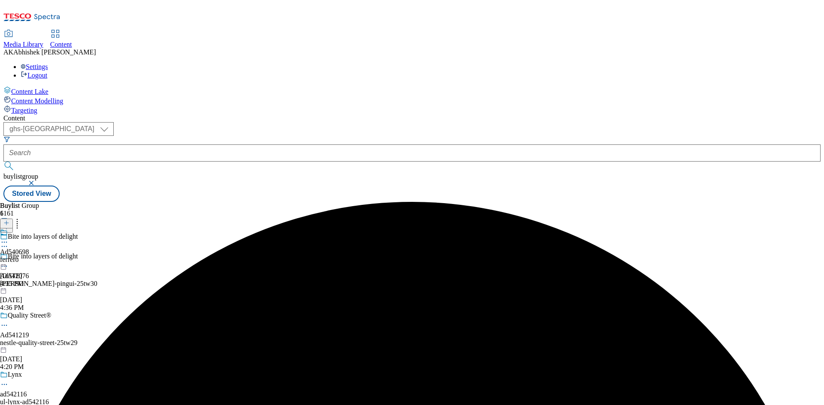
click at [9, 238] on icon at bounding box center [4, 242] width 9 height 9
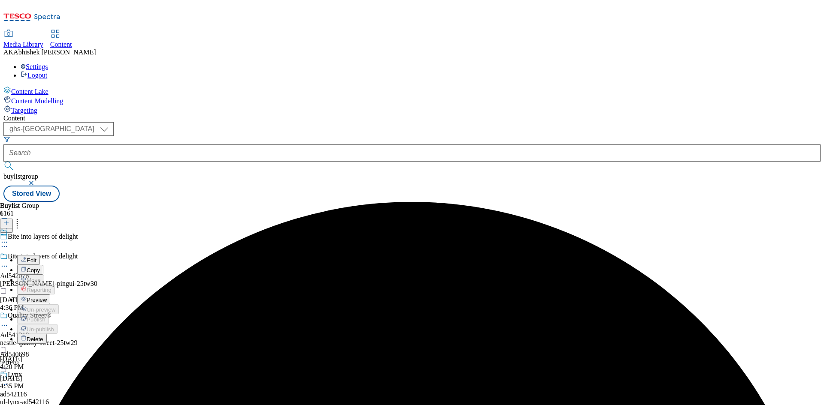
click at [36, 257] on span "Edit" at bounding box center [32, 260] width 10 height 6
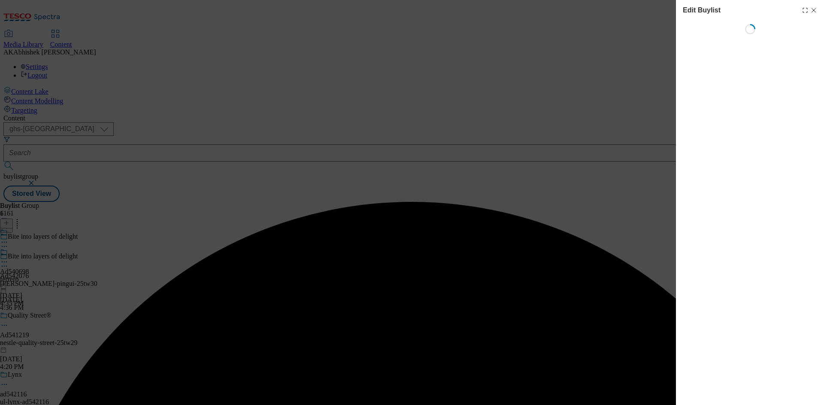
select select "tactical"
select select "supplier funded short term 1-3 weeks"
select select "dunnhumby"
select select "Banner"
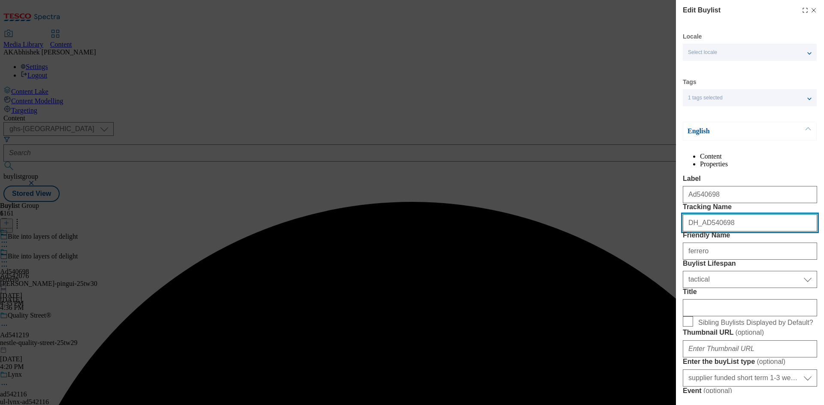
drag, startPoint x: 742, startPoint y: 259, endPoint x: 508, endPoint y: 254, distance: 233.9
click at [508, 254] on div "Edit Buylist Locale Select locale English Welsh Tags 1 tags selected fnf market…" at bounding box center [412, 202] width 824 height 405
paste input "2076"
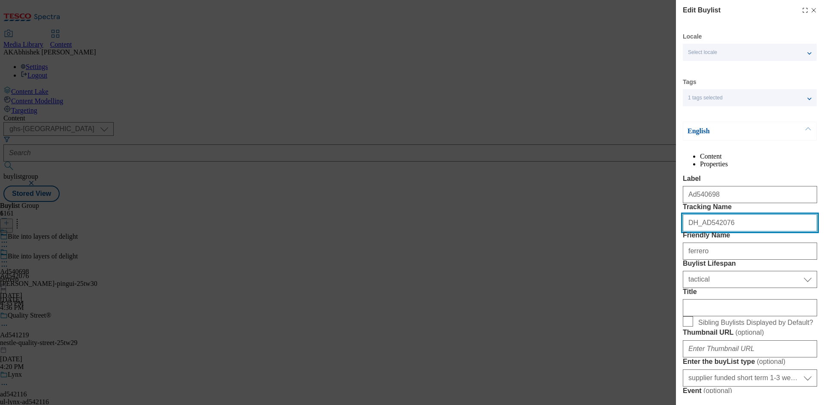
click at [703, 232] on input "DH_AD542076" at bounding box center [750, 223] width 134 height 17
type input "DH_AD542076"
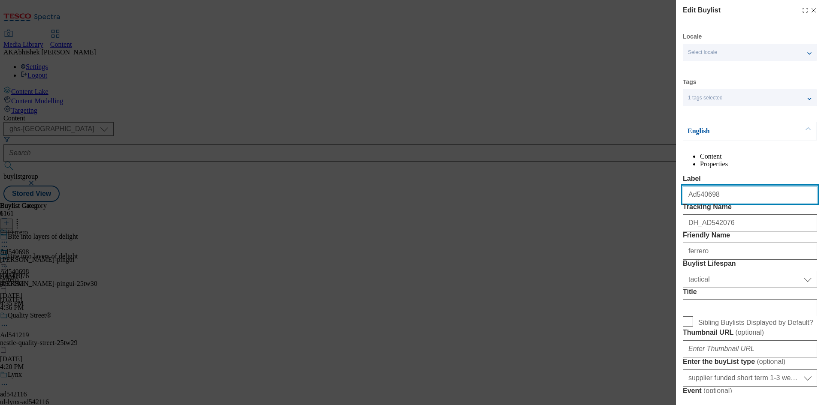
drag, startPoint x: 725, startPoint y: 213, endPoint x: 567, endPoint y: 213, distance: 158.3
click at [565, 213] on div "Edit Buylist Locale Select locale English Welsh Tags 1 tags selected fnf market…" at bounding box center [412, 202] width 824 height 405
click at [693, 203] on input "Ad540698" at bounding box center [750, 194] width 134 height 17
click at [714, 203] on input "Ad540698" at bounding box center [750, 194] width 134 height 17
paste input "2076"
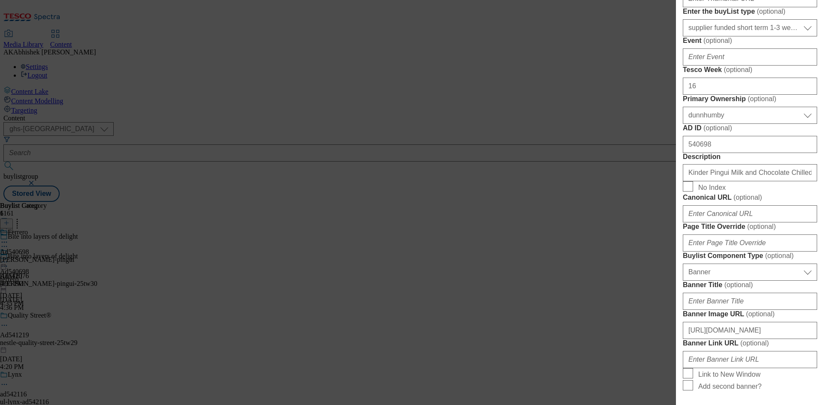
scroll to position [429, 0]
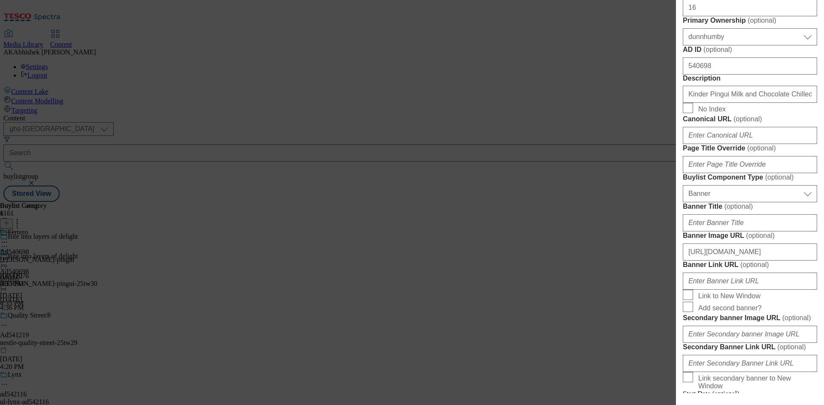
type input "Ad542076"
click at [569, 145] on div "Edit Buylist Locale Select locale English Welsh Tags 1 tags selected fnf market…" at bounding box center [412, 202] width 824 height 405
type input "30"
drag, startPoint x: 736, startPoint y: 237, endPoint x: 504, endPoint y: 230, distance: 232.2
click at [504, 230] on div "Edit Buylist Locale Select locale English Welsh Tags 1 tags selected fnf market…" at bounding box center [412, 202] width 824 height 405
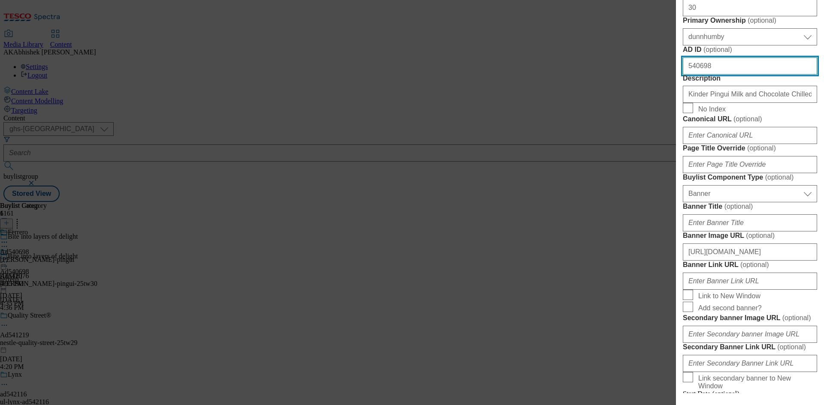
paste input "2076"
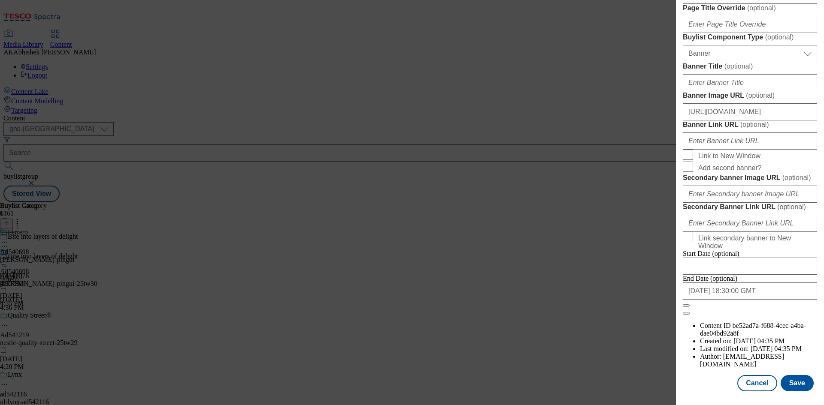
scroll to position [815, 0]
type input "542076"
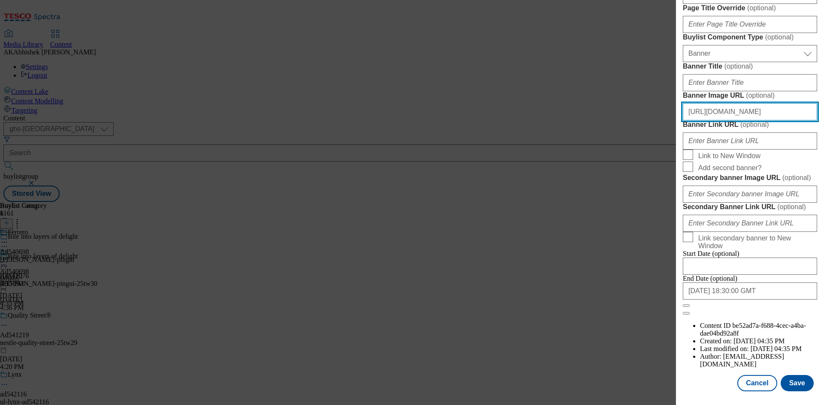
click at [726, 121] on input "[URL][DOMAIN_NAME]" at bounding box center [750, 111] width 134 height 17
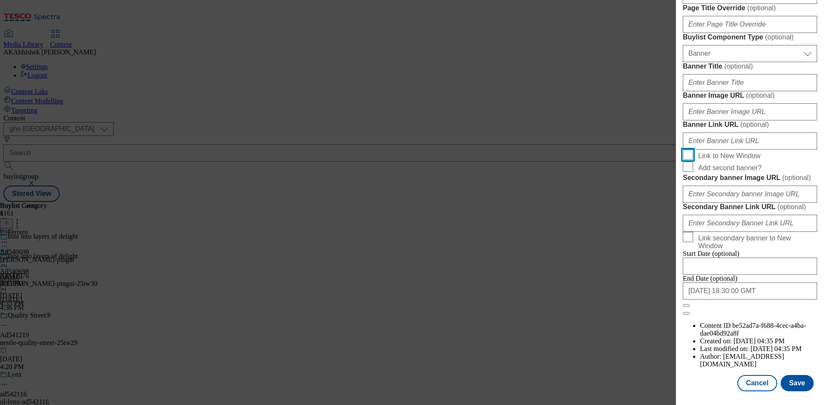
scroll to position [888, 0]
click at [772, 300] on input "[DATE] 18:30:00 GMT" at bounding box center [750, 291] width 134 height 17
select select "2025"
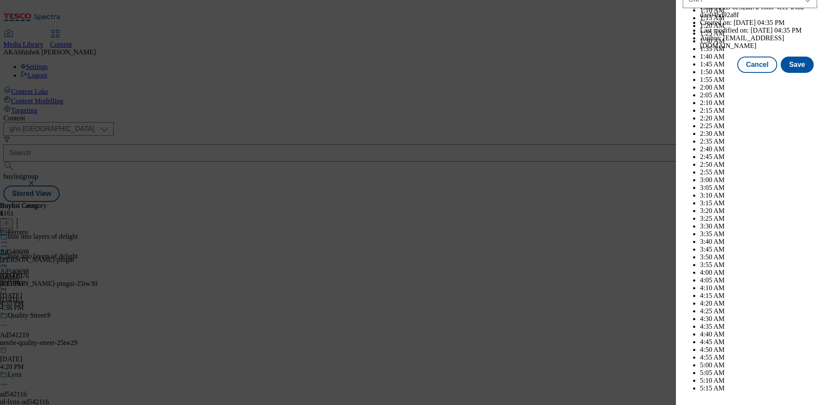
scroll to position [3520, 0]
select select "November"
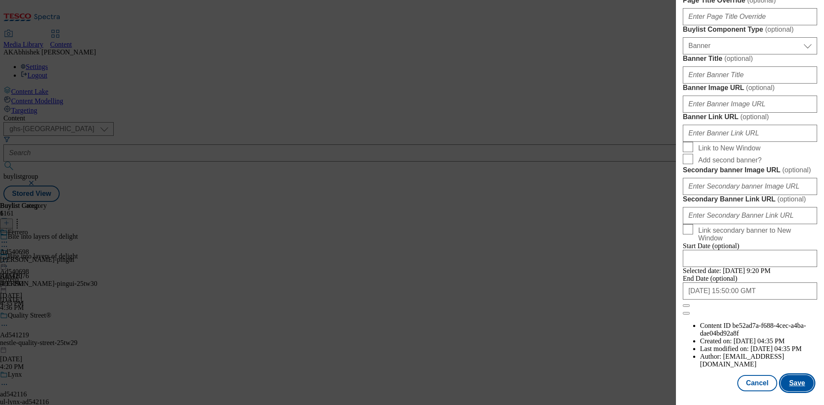
click at [793, 384] on button "Save" at bounding box center [796, 383] width 33 height 16
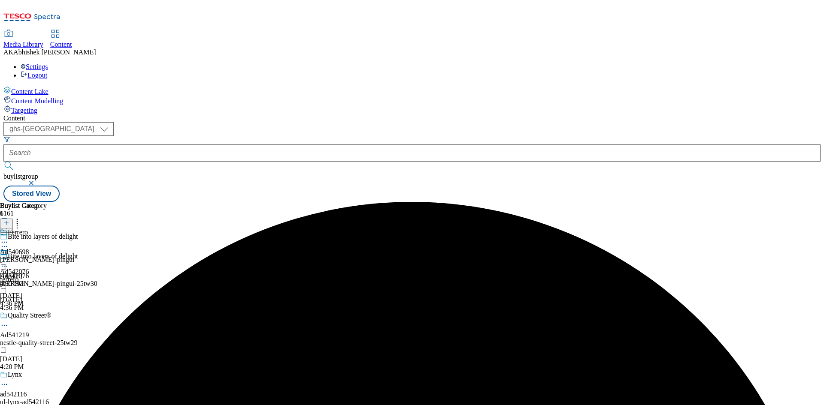
click at [9, 238] on icon at bounding box center [4, 242] width 9 height 9
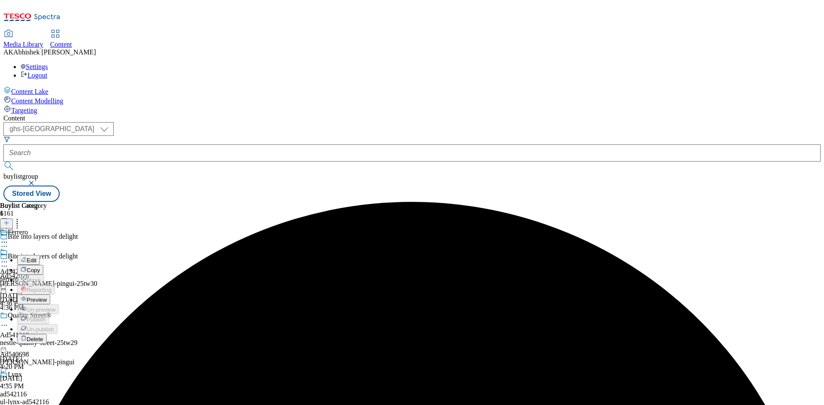
click at [36, 257] on span "Edit" at bounding box center [32, 260] width 10 height 6
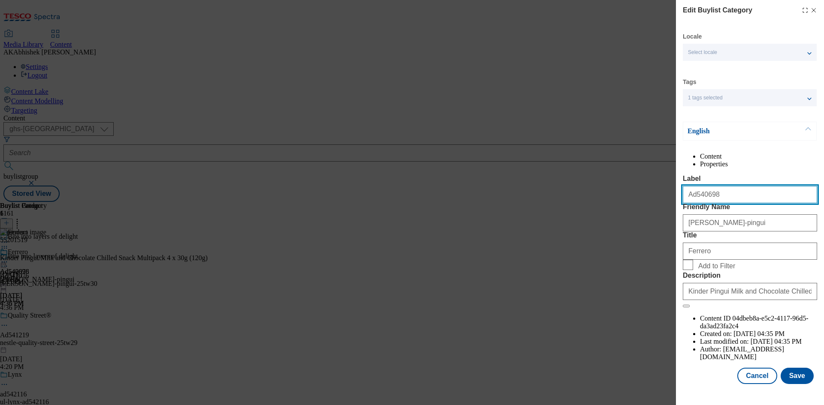
drag, startPoint x: 693, startPoint y: 213, endPoint x: 778, endPoint y: 215, distance: 84.5
click at [778, 203] on input "Ad540698" at bounding box center [750, 194] width 134 height 17
paste input "2076"
type input "Ad542076"
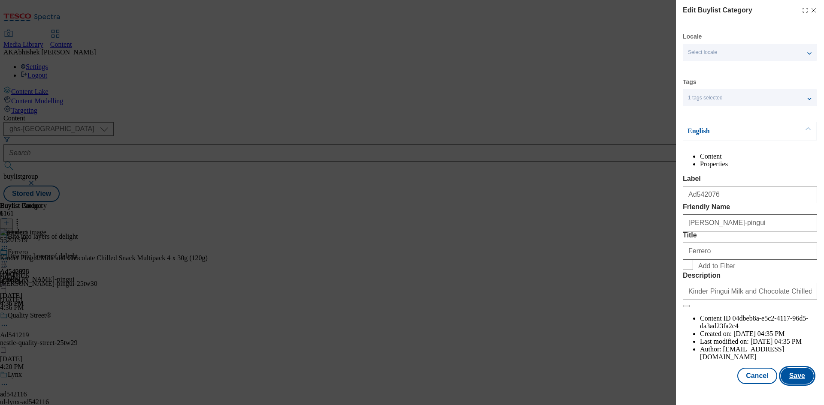
click at [794, 380] on button "Save" at bounding box center [796, 376] width 33 height 16
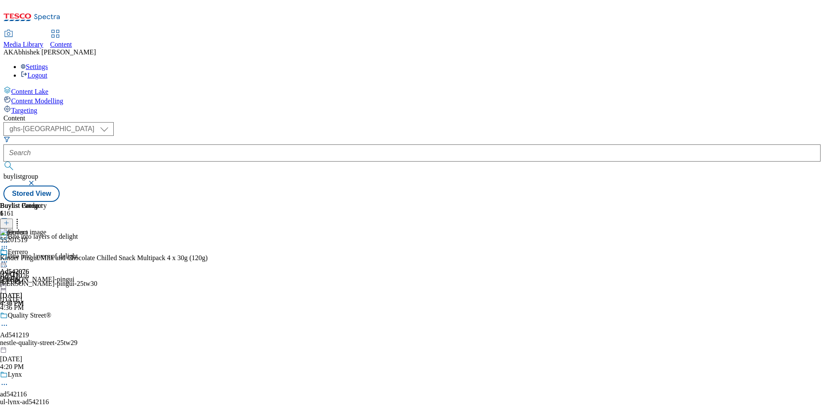
click at [9, 258] on icon at bounding box center [4, 262] width 9 height 9
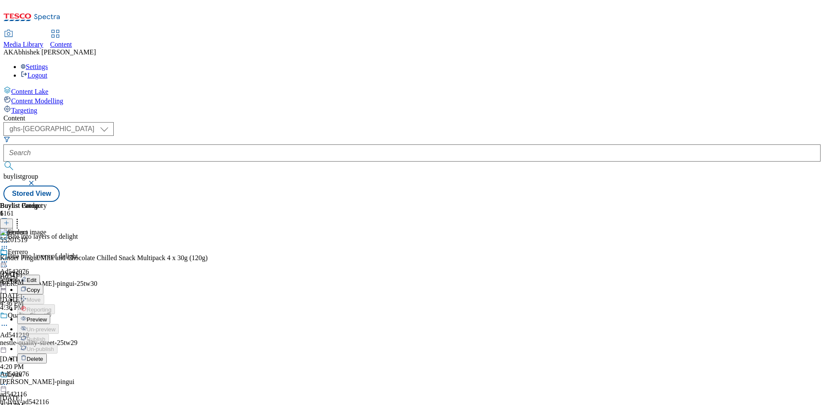
click at [47, 317] on span "Preview" at bounding box center [37, 320] width 20 height 6
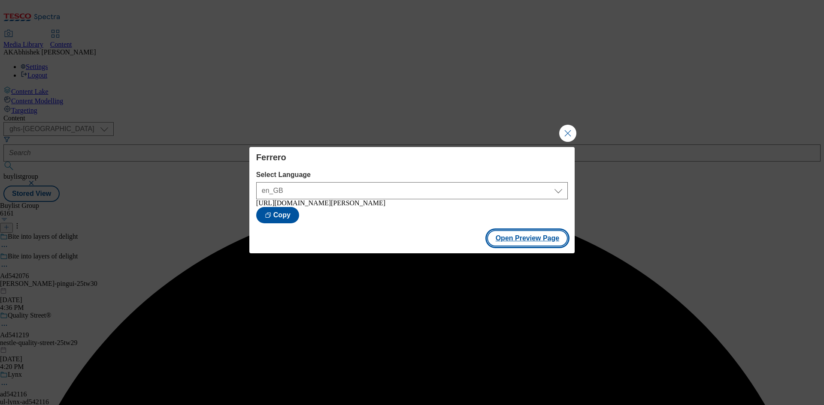
click at [503, 242] on button "Open Preview Page" at bounding box center [527, 238] width 81 height 16
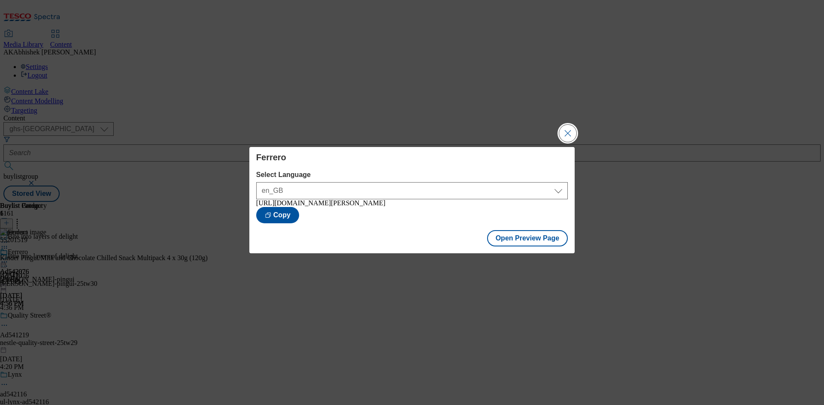
click at [570, 127] on button "Close Modal" at bounding box center [567, 133] width 17 height 17
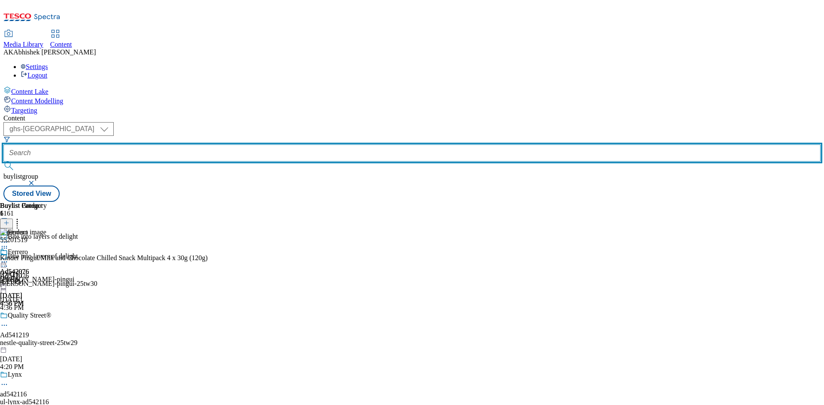
click at [190, 145] on input "text" at bounding box center [411, 153] width 817 height 17
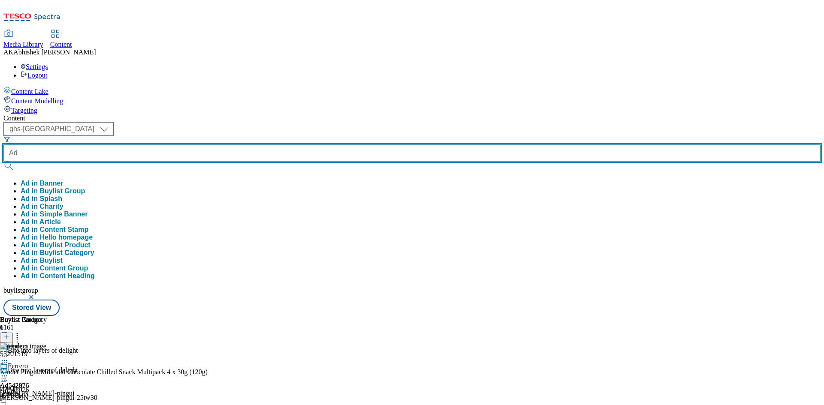
paste input "542036"
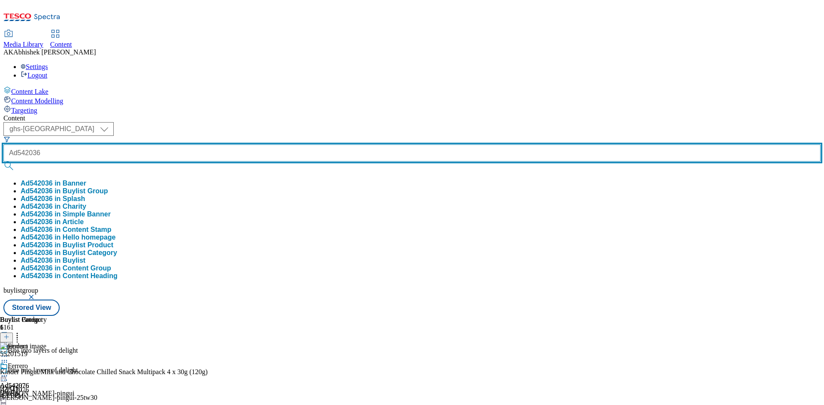
type input "Ad542036"
click at [3, 162] on button "submit" at bounding box center [9, 166] width 12 height 9
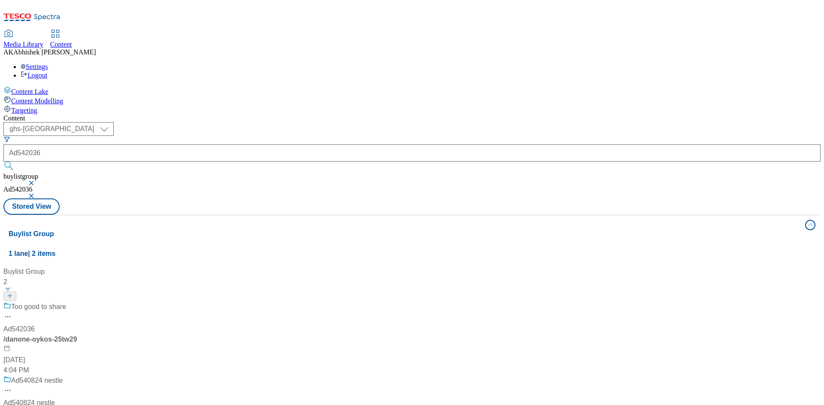
click at [111, 302] on div "Too good to share Ad542036 / danone-oykos-25tw29 [DATE] 4:04 PM" at bounding box center [56, 339] width 107 height 74
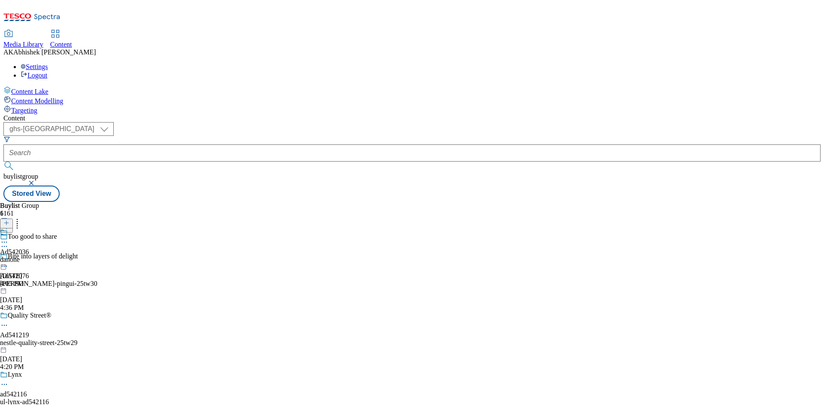
click at [9, 242] on icon at bounding box center [4, 246] width 9 height 9
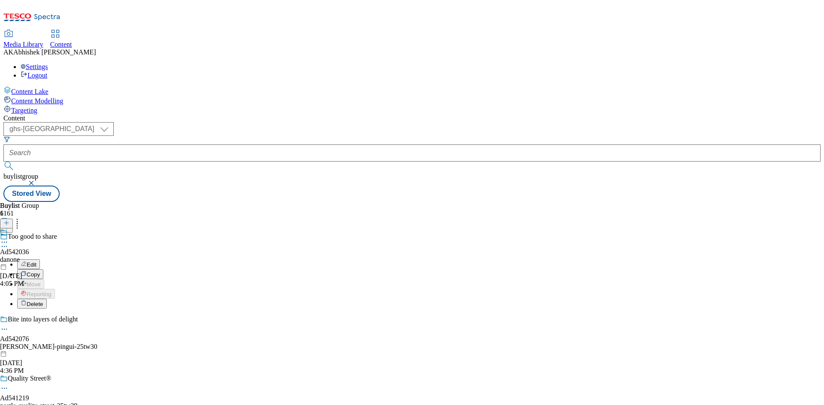
click at [36, 262] on span "Edit" at bounding box center [32, 265] width 10 height 6
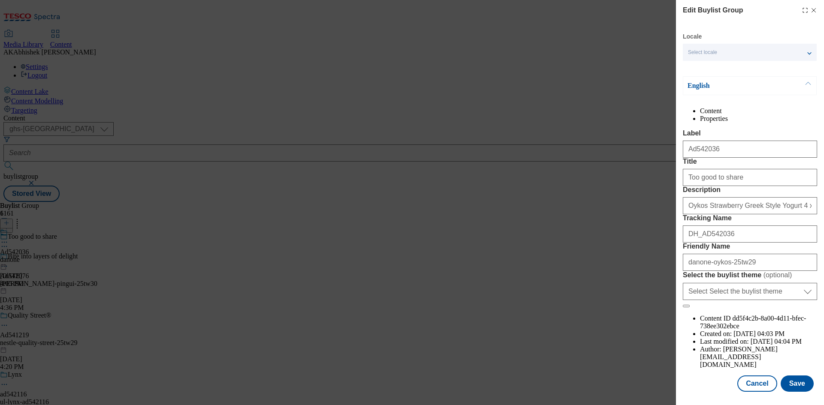
scroll to position [33, 0]
click at [790, 387] on button "Save" at bounding box center [796, 383] width 33 height 16
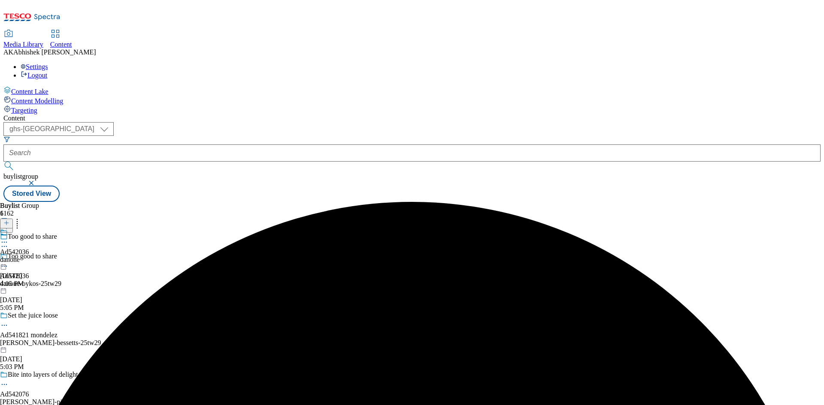
click at [5, 242] on circle at bounding box center [4, 242] width 1 height 1
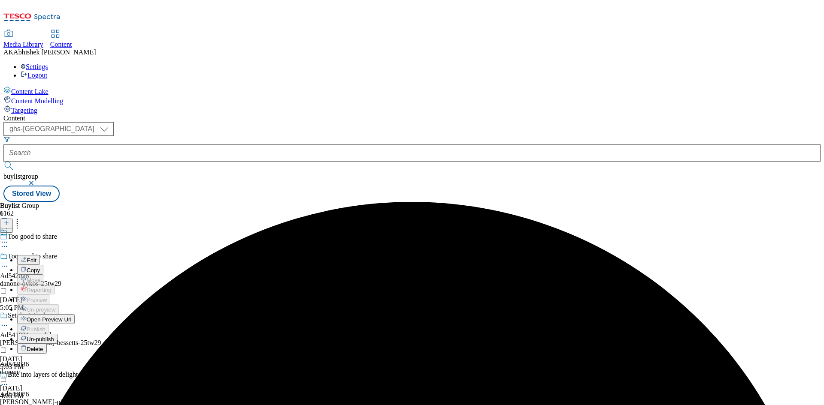
click at [36, 257] on span "Edit" at bounding box center [32, 260] width 10 height 6
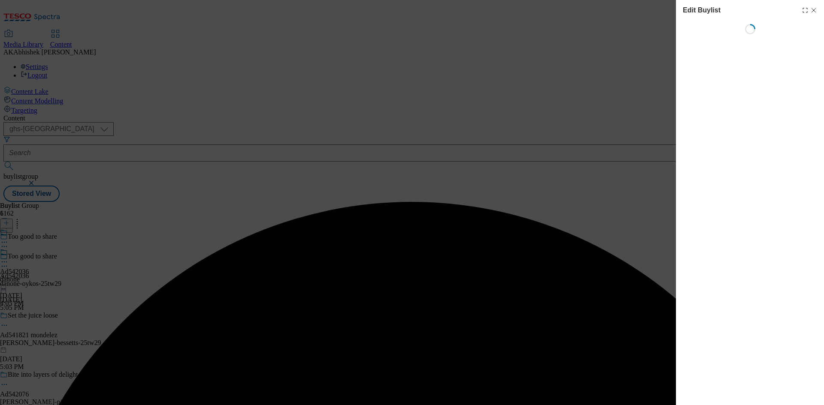
select select "tactical"
select select "supplier funded short term 1-3 weeks"
select select "dunnhumby"
select select "Banner"
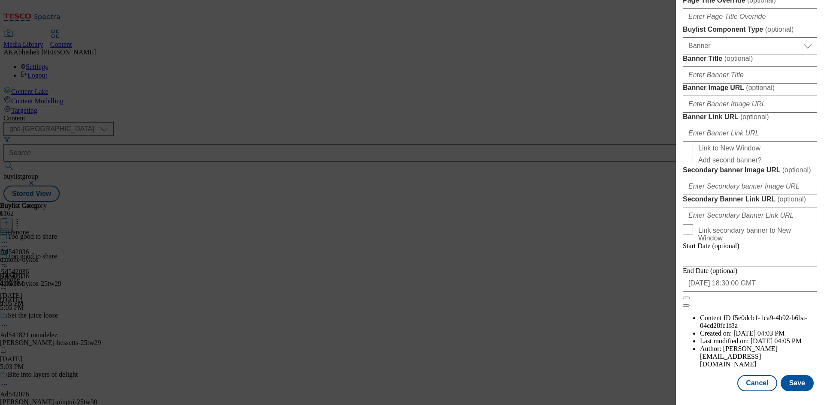
scroll to position [888, 0]
click at [771, 292] on input "[DATE] 18:30:00 GMT" at bounding box center [750, 283] width 134 height 17
select select "2025"
select select "November"
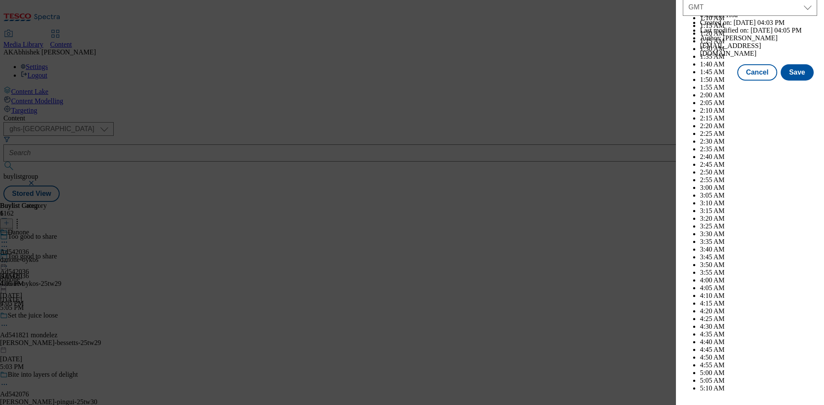
scroll to position [3520, 0]
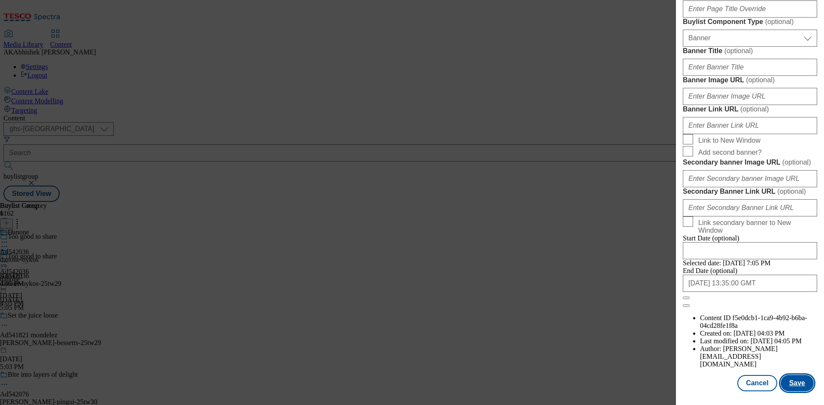
click at [799, 384] on button "Save" at bounding box center [796, 383] width 33 height 16
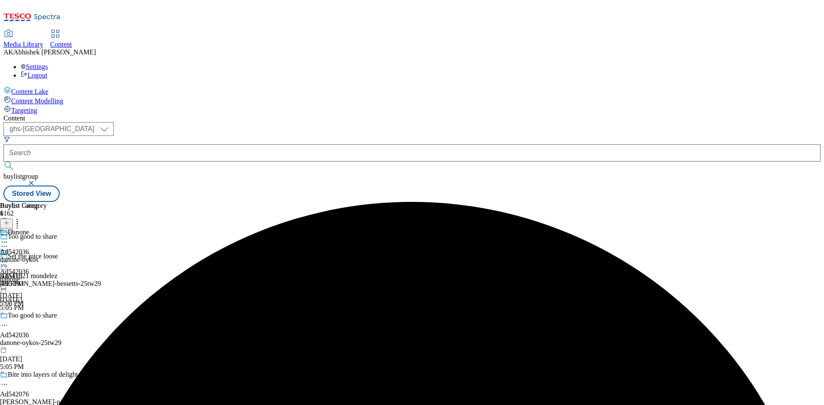
click at [47, 238] on div at bounding box center [23, 243] width 47 height 10
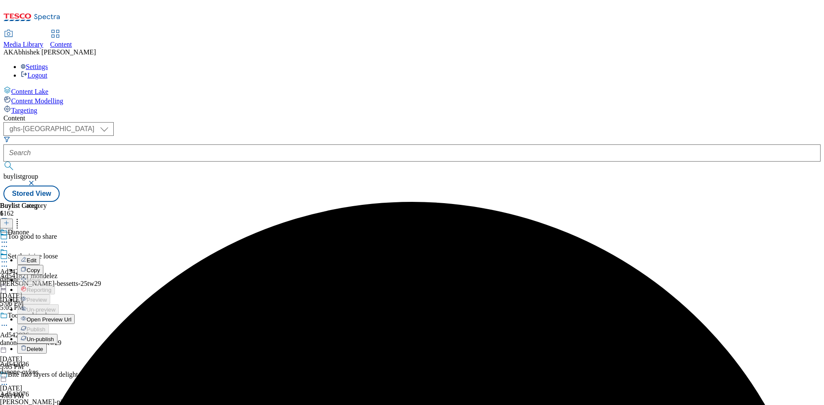
click at [40, 255] on button "Edit" at bounding box center [28, 260] width 23 height 10
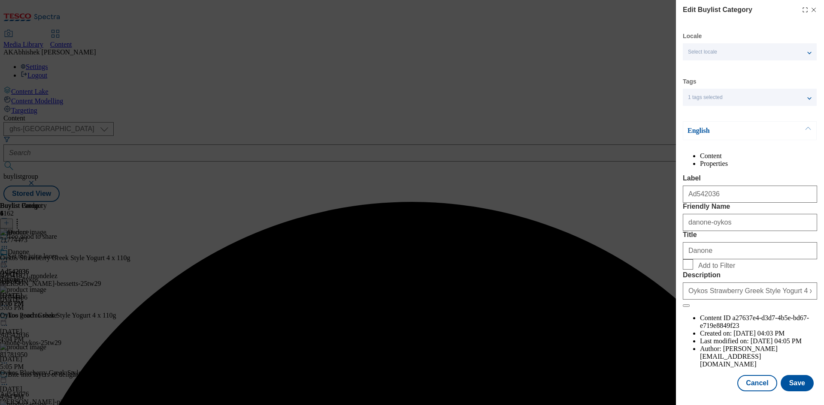
scroll to position [17, 0]
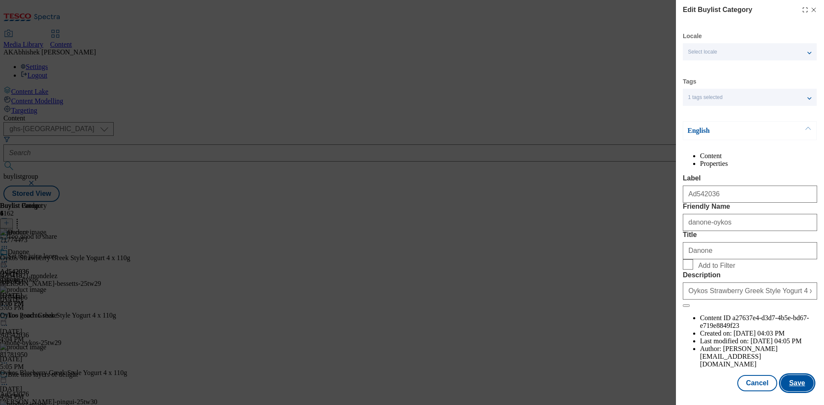
click at [798, 388] on button "Save" at bounding box center [796, 383] width 33 height 16
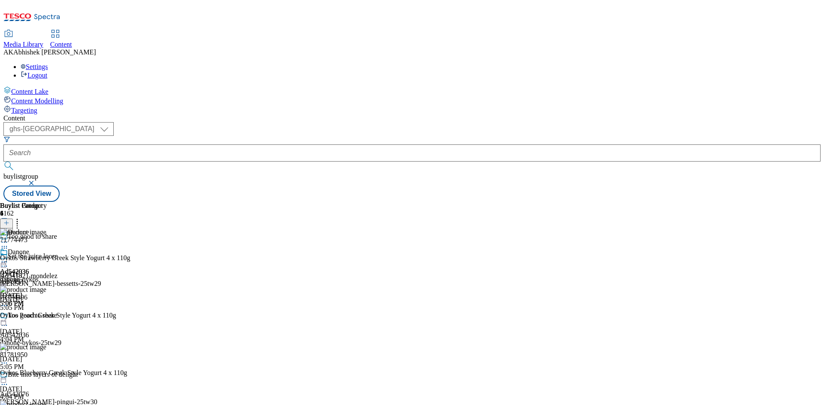
click at [7, 262] on circle at bounding box center [6, 262] width 1 height 1
click at [50, 314] on button "Preview" at bounding box center [33, 319] width 33 height 10
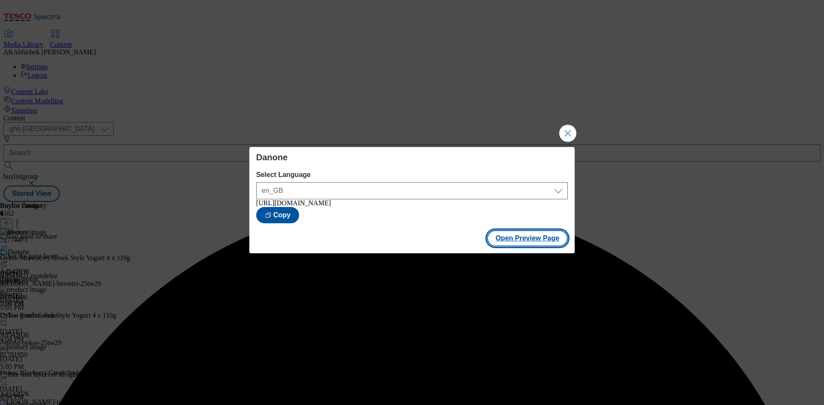
click at [542, 242] on button "Open Preview Page" at bounding box center [527, 238] width 81 height 16
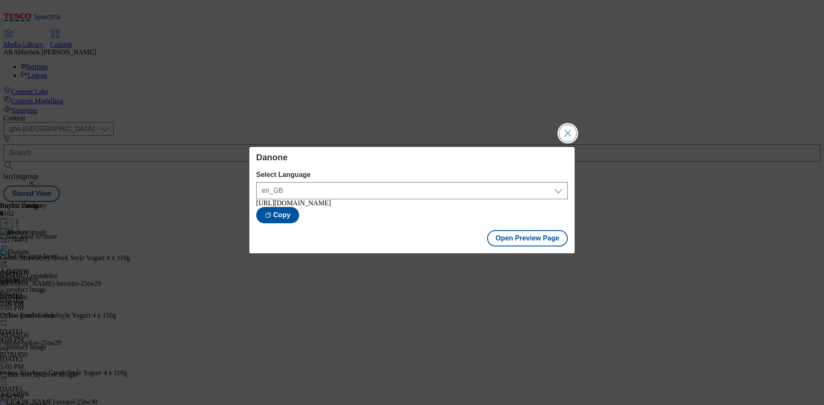
click at [568, 130] on button "Close Modal" at bounding box center [567, 133] width 17 height 17
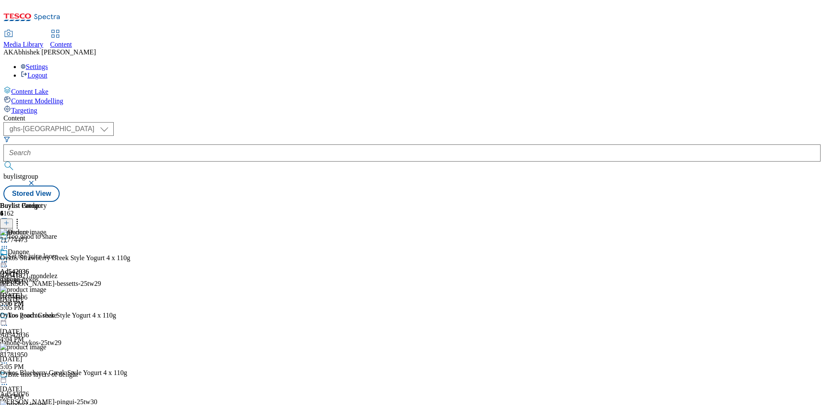
click at [29, 248] on div "Ad542036 danone [DATE] 5:06 PM" at bounding box center [14, 277] width 29 height 59
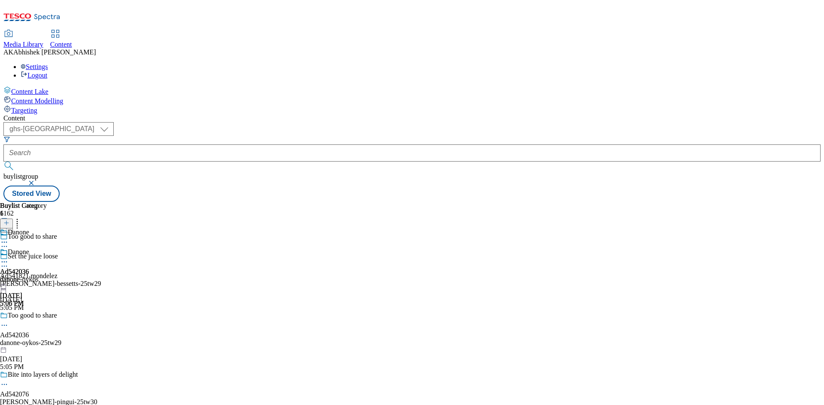
click at [9, 258] on icon at bounding box center [4, 262] width 9 height 9
click at [45, 346] on span "Publish" at bounding box center [36, 349] width 19 height 6
